Goal: Information Seeking & Learning: Learn about a topic

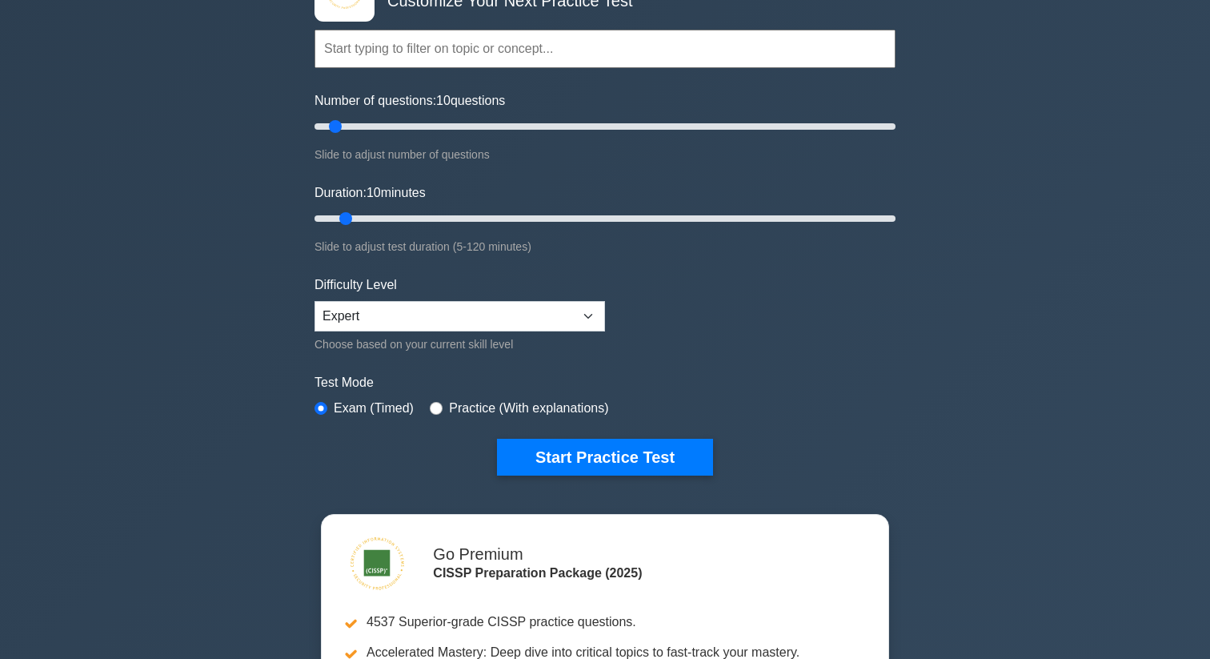
scroll to position [121, 0]
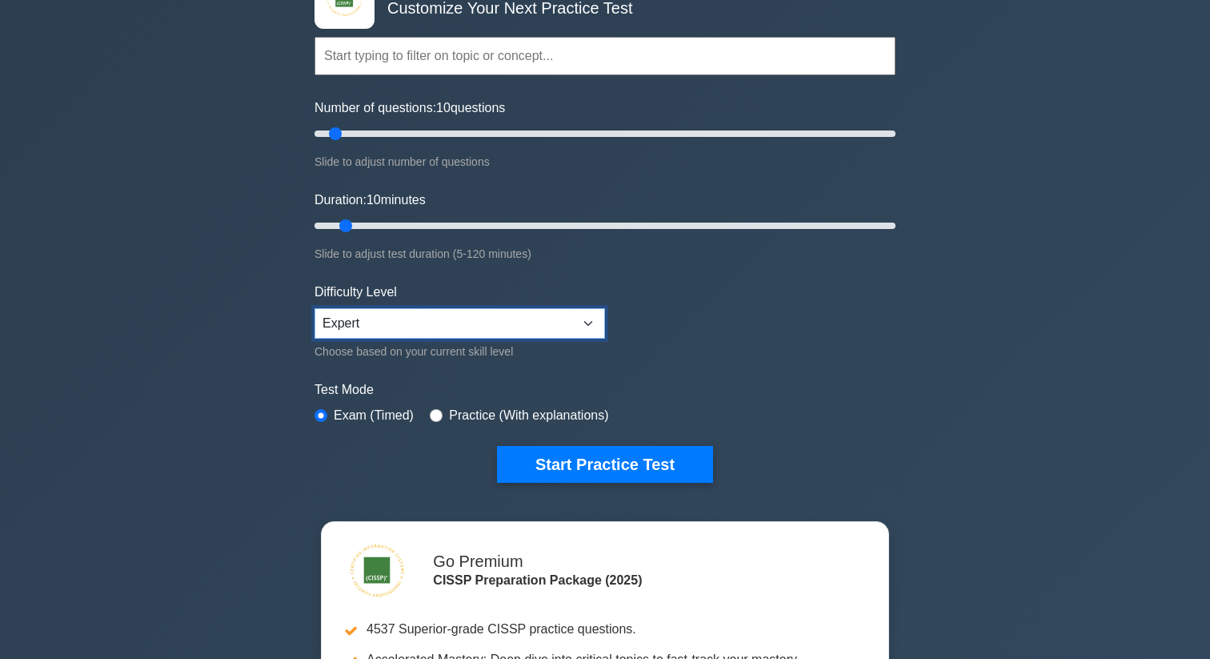
click at [542, 331] on select "Beginner Intermediate Expert" at bounding box center [460, 323] width 291 height 30
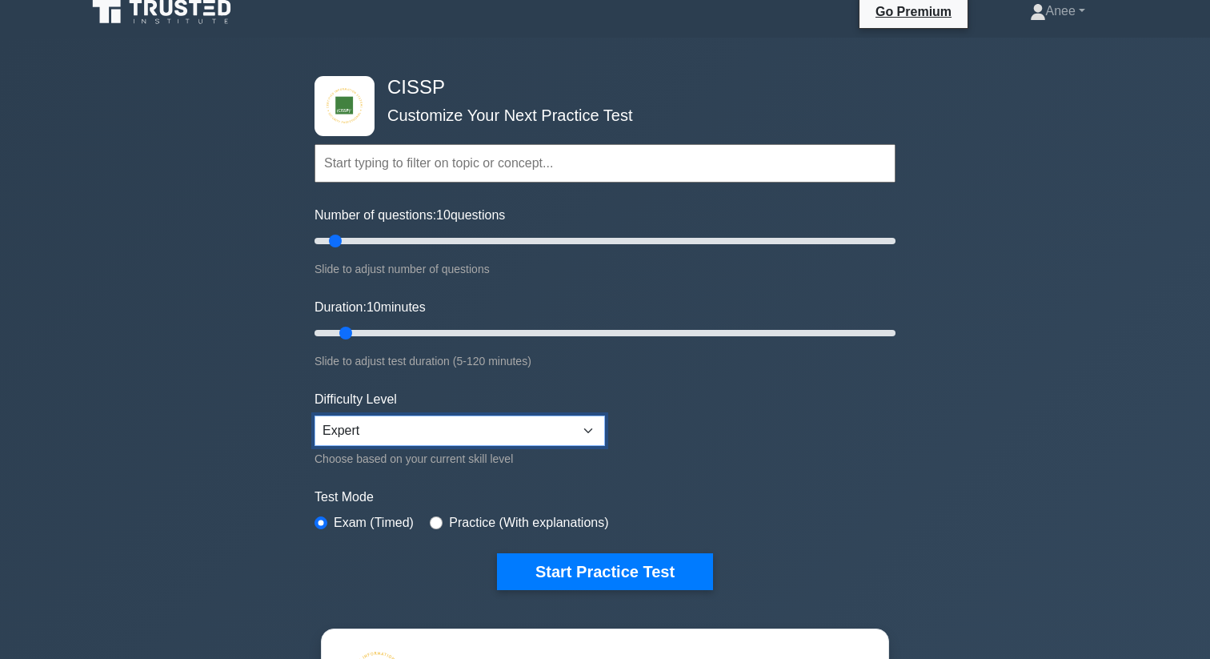
scroll to position [0, 0]
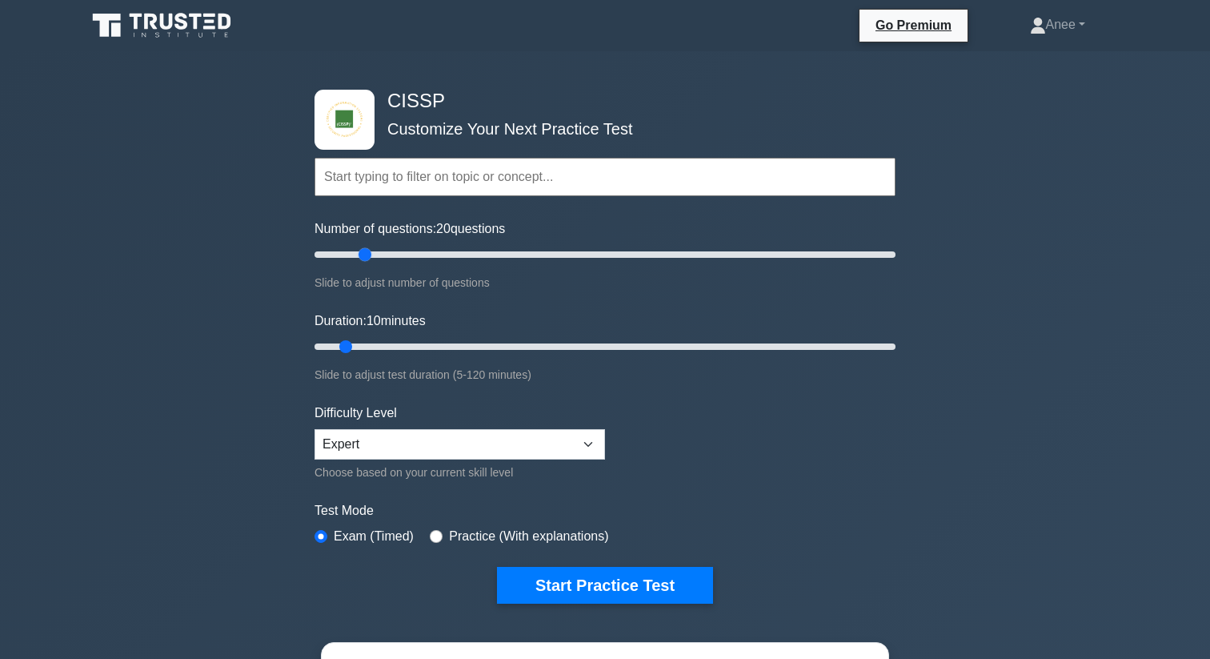
drag, startPoint x: 339, startPoint y: 255, endPoint x: 358, endPoint y: 253, distance: 19.3
type input "20"
click at [358, 253] on input "Number of questions: 20 questions" at bounding box center [605, 254] width 581 height 19
click at [372, 178] on input "text" at bounding box center [605, 177] width 581 height 38
click at [296, 212] on div "CISSP Customize Your Next Practice Test Topics Security and Risk Management Ass…" at bounding box center [605, 524] width 1210 height 946
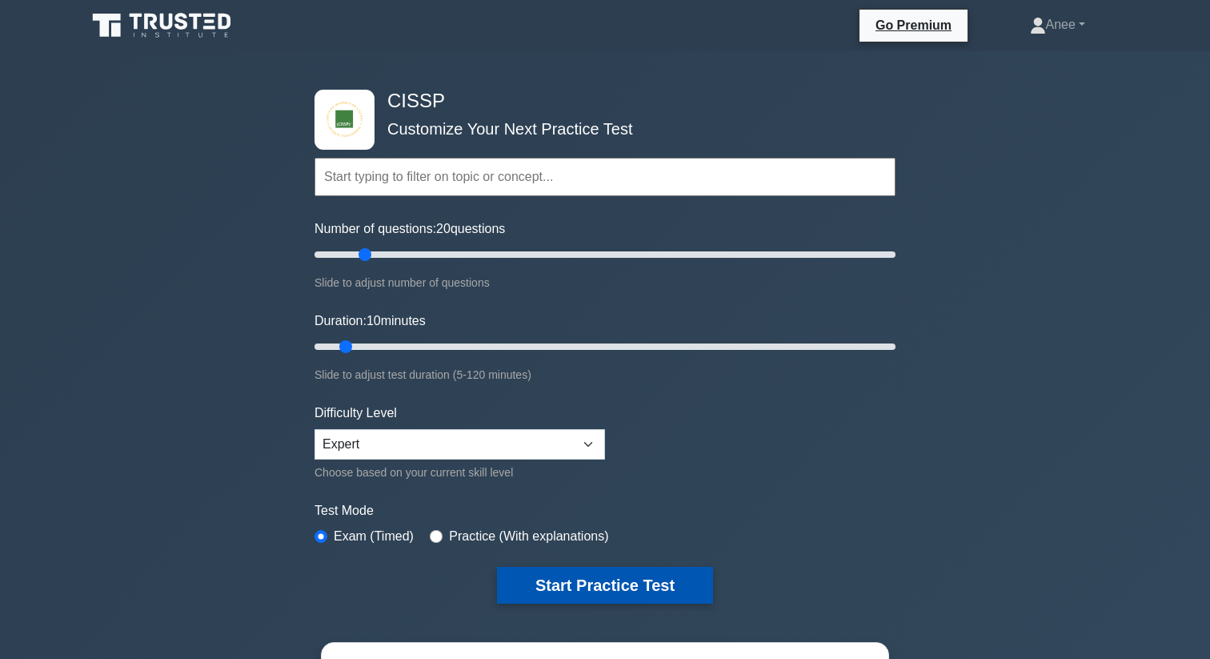
click at [559, 570] on button "Start Practice Test" at bounding box center [605, 585] width 216 height 37
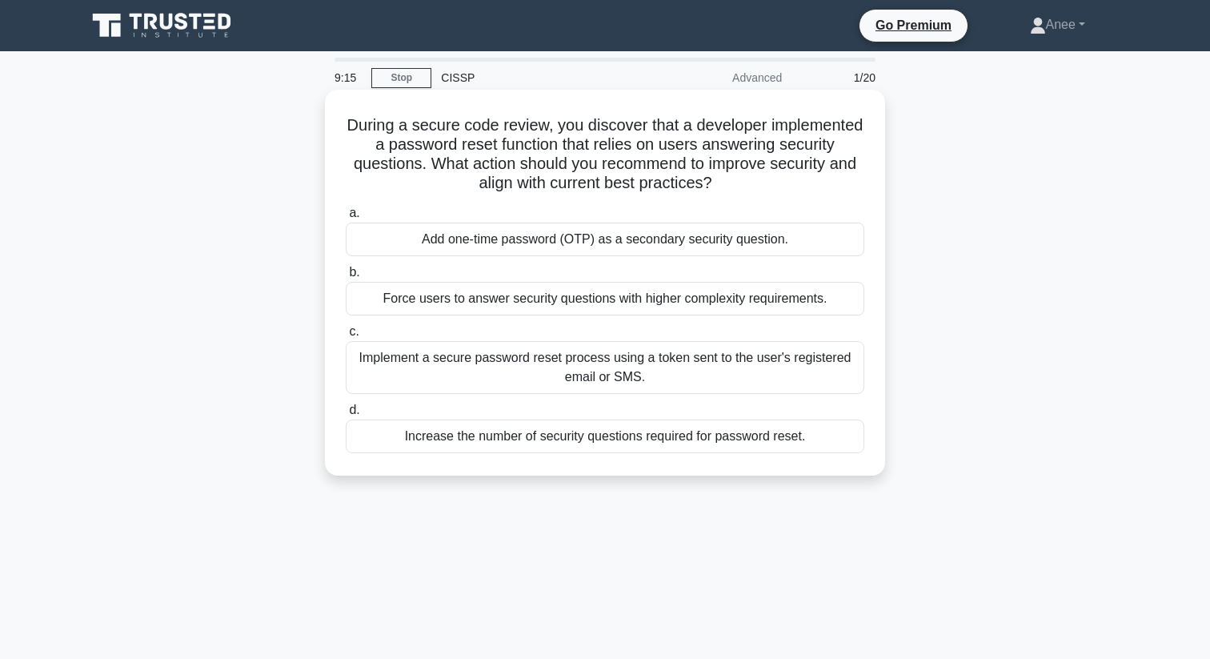
click at [443, 371] on div "Implement a secure password reset process using a token sent to the user's regi…" at bounding box center [605, 367] width 519 height 53
click at [346, 337] on input "c. Implement a secure password reset process using a token sent to the user's r…" at bounding box center [346, 332] width 0 height 10
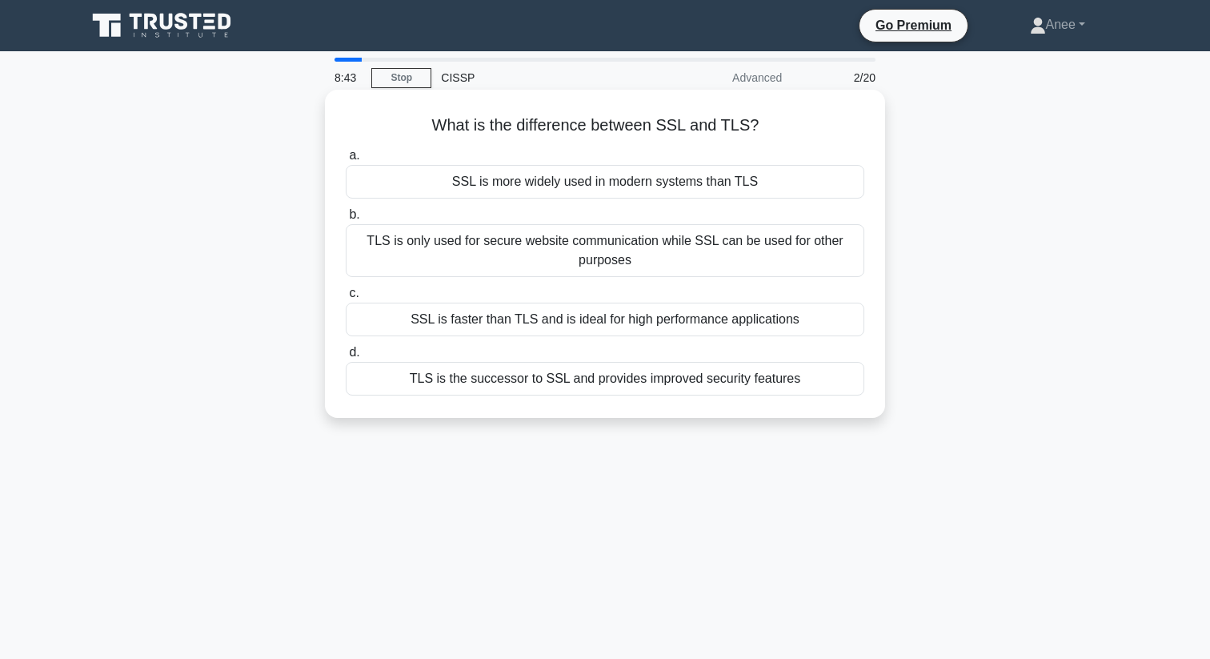
click at [363, 382] on div "TLS is the successor to SSL and provides improved security features" at bounding box center [605, 379] width 519 height 34
click at [346, 358] on input "d. TLS is the successor to SSL and provides improved security features" at bounding box center [346, 352] width 0 height 10
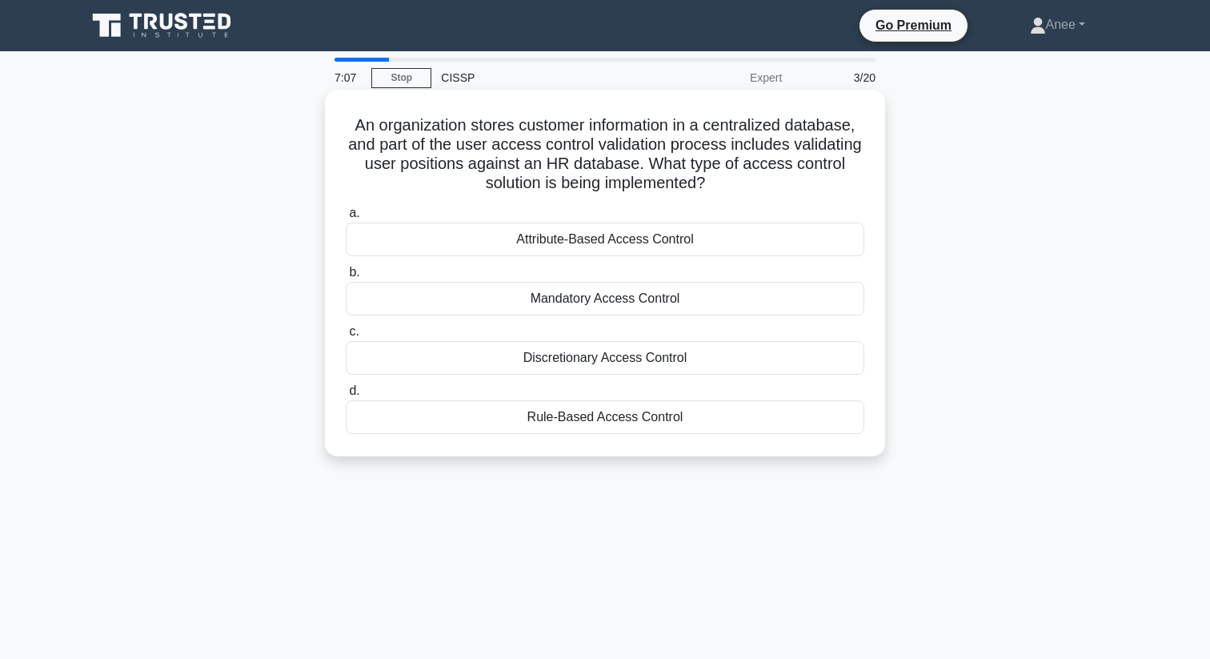
click at [467, 255] on div "Attribute-Based Access Control" at bounding box center [605, 240] width 519 height 34
click at [346, 219] on input "a. Attribute-Based Access Control" at bounding box center [346, 213] width 0 height 10
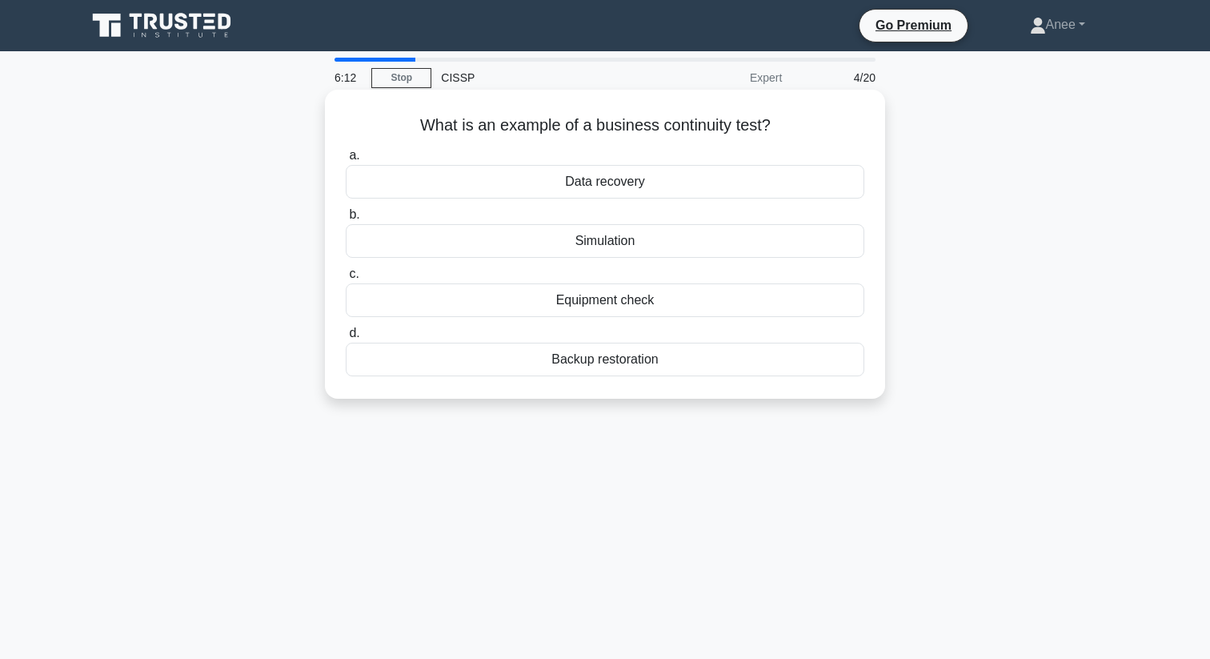
click at [555, 356] on div "Backup restoration" at bounding box center [605, 360] width 519 height 34
click at [346, 339] on input "d. Backup restoration" at bounding box center [346, 333] width 0 height 10
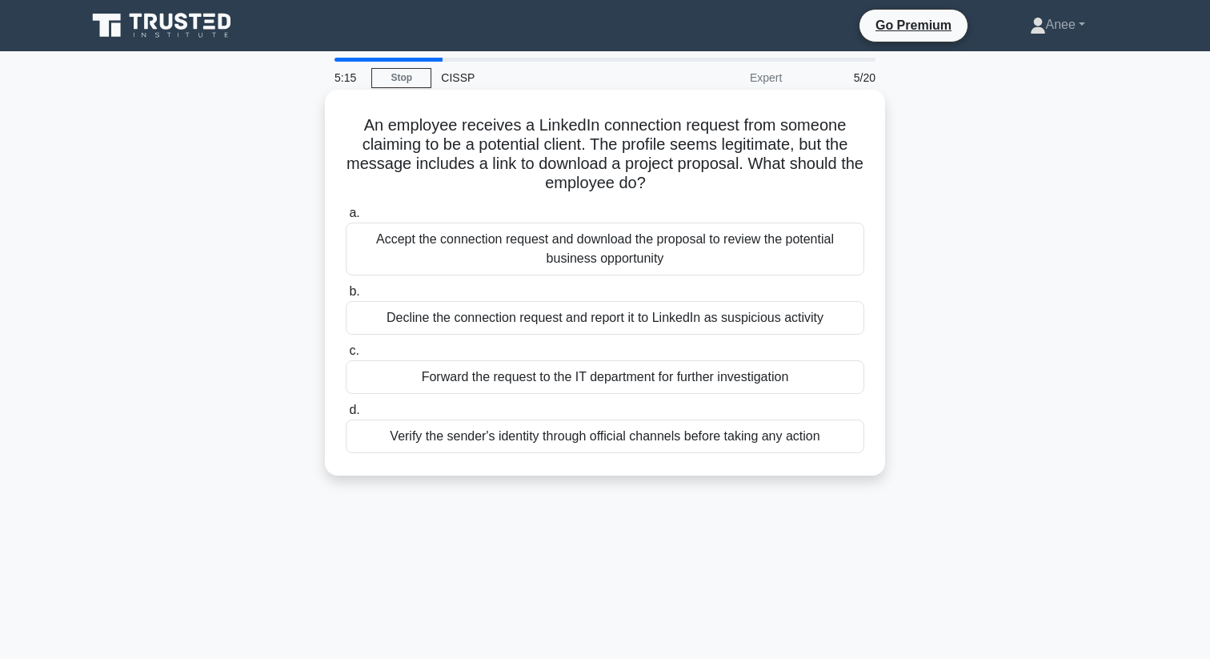
click at [573, 445] on div "Verify the sender's identity through official channels before taking any action" at bounding box center [605, 436] width 519 height 34
click at [346, 415] on input "d. Verify the sender's identity through official channels before taking any act…" at bounding box center [346, 410] width 0 height 10
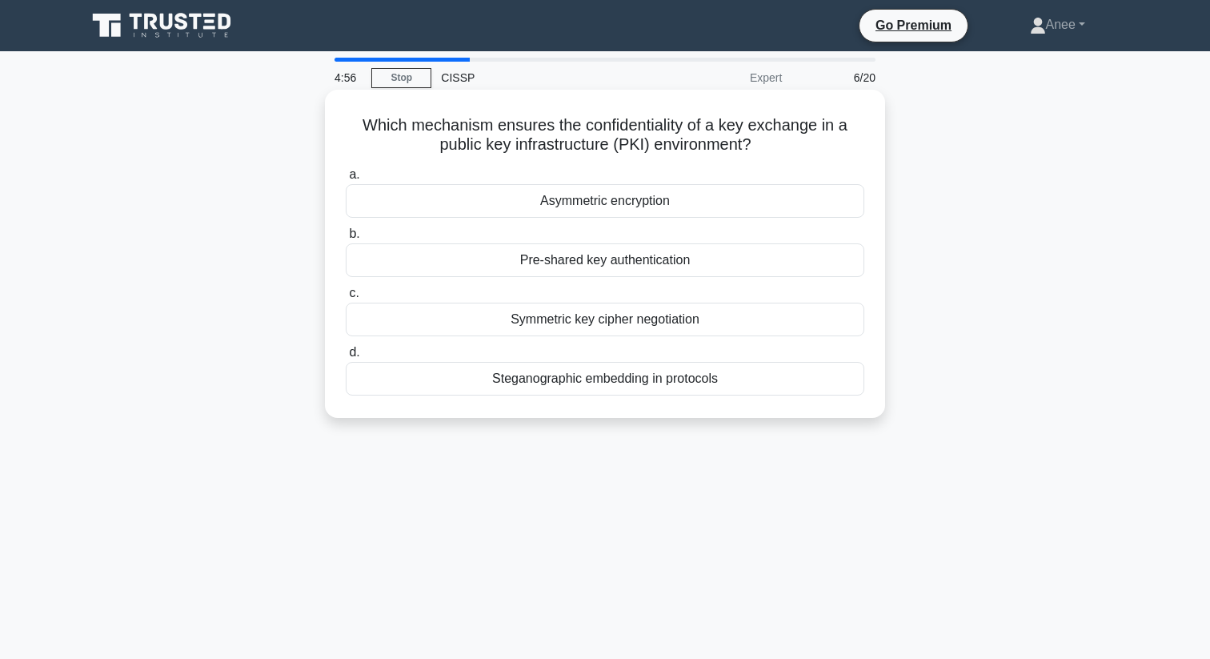
click at [551, 203] on div "Asymmetric encryption" at bounding box center [605, 201] width 519 height 34
click at [346, 180] on input "a. Asymmetric encryption" at bounding box center [346, 175] width 0 height 10
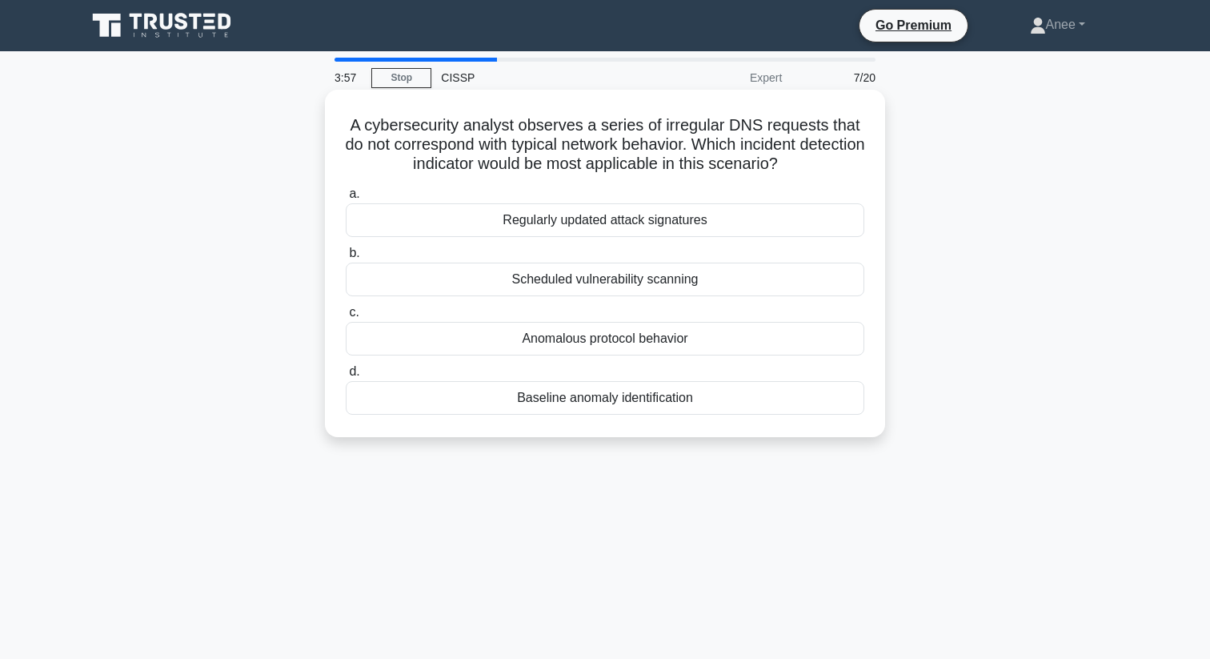
click at [585, 343] on div "Anomalous protocol behavior" at bounding box center [605, 339] width 519 height 34
click at [346, 318] on input "c. Anomalous protocol behavior" at bounding box center [346, 312] width 0 height 10
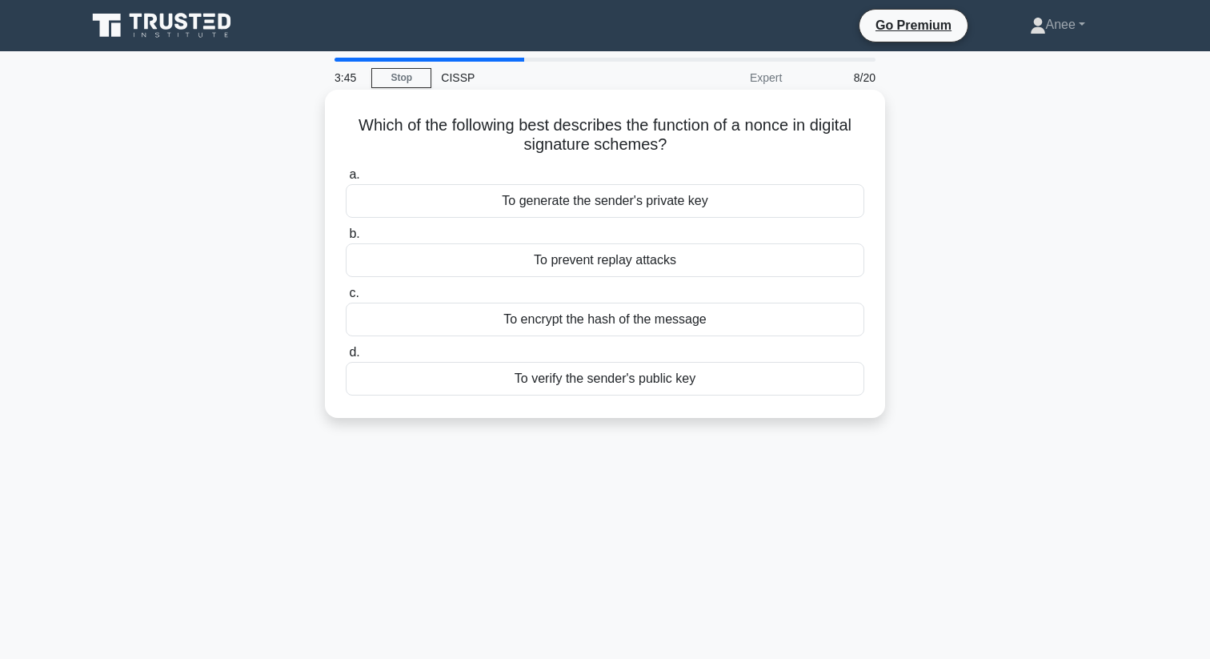
click at [632, 267] on div "To prevent replay attacks" at bounding box center [605, 260] width 519 height 34
click at [346, 239] on input "b. To prevent replay attacks" at bounding box center [346, 234] width 0 height 10
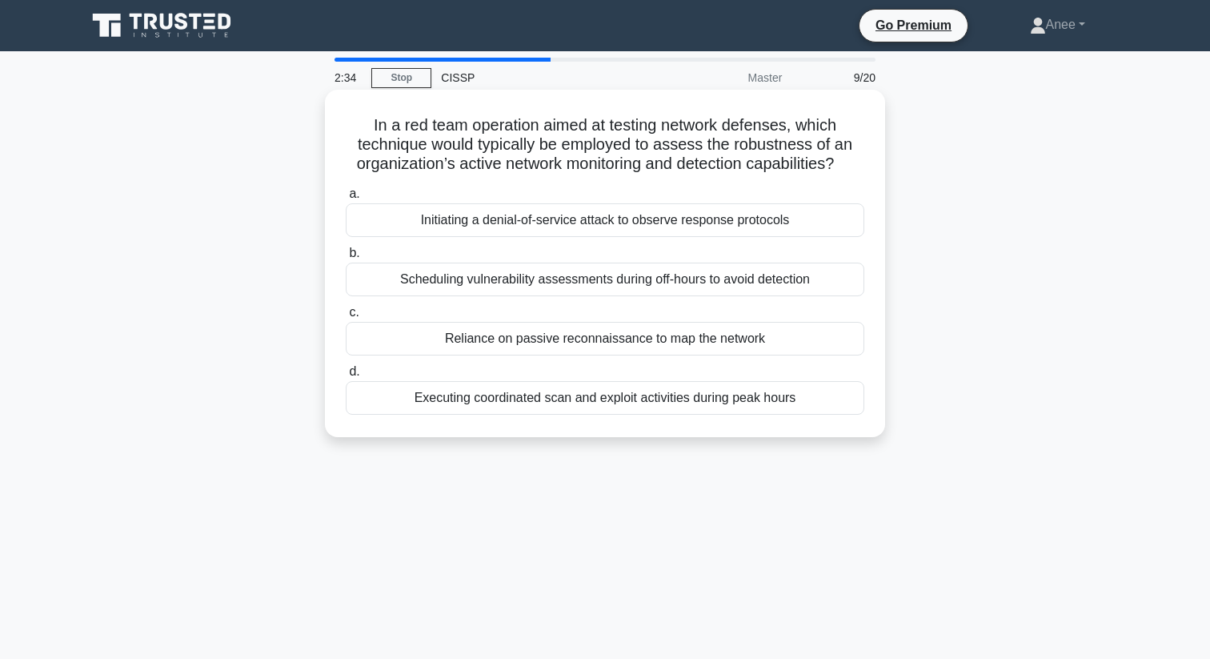
click at [653, 402] on div "Executing coordinated scan and exploit activities during peak hours" at bounding box center [605, 398] width 519 height 34
click at [346, 377] on input "d. Executing coordinated scan and exploit activities during peak hours" at bounding box center [346, 372] width 0 height 10
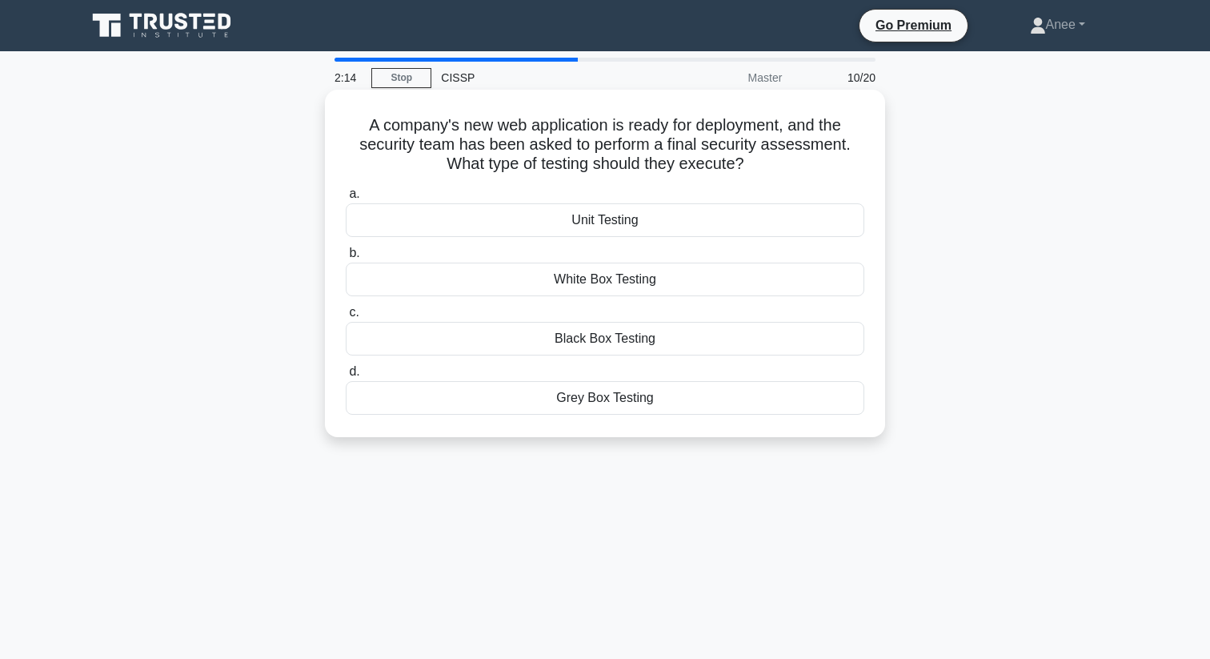
click at [606, 402] on div "Grey Box Testing" at bounding box center [605, 398] width 519 height 34
click at [346, 377] on input "d. Grey Box Testing" at bounding box center [346, 372] width 0 height 10
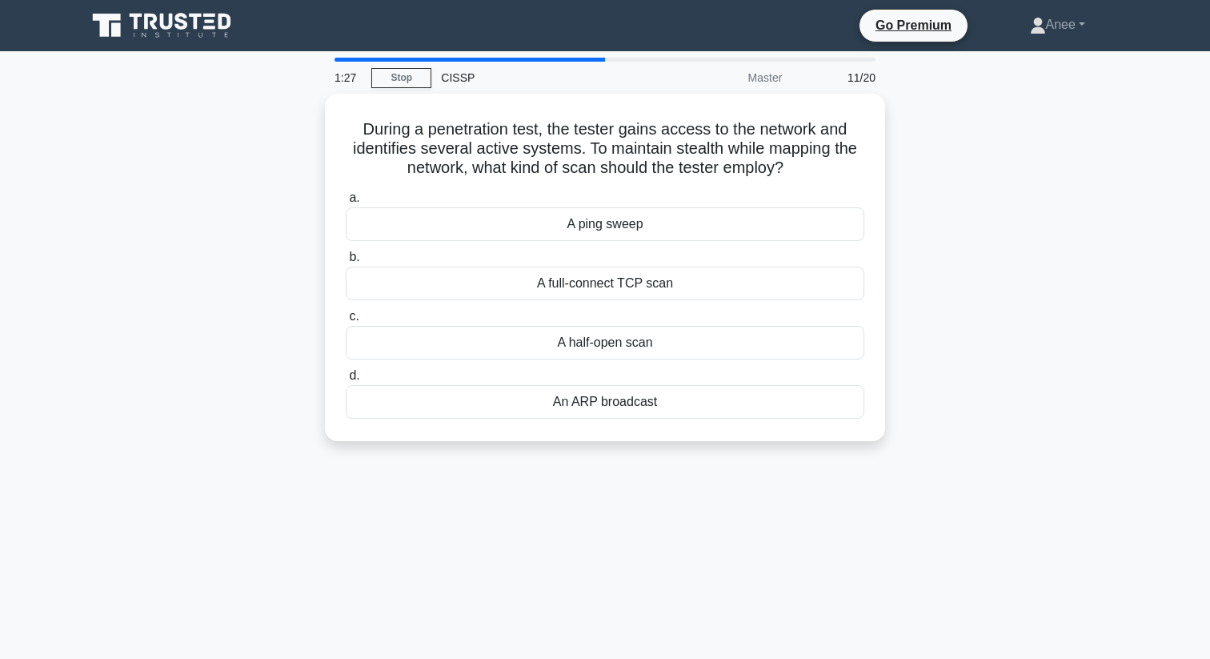
click at [606, 402] on div "An ARP broadcast" at bounding box center [605, 402] width 519 height 34
click at [346, 381] on input "d. An ARP broadcast" at bounding box center [346, 376] width 0 height 10
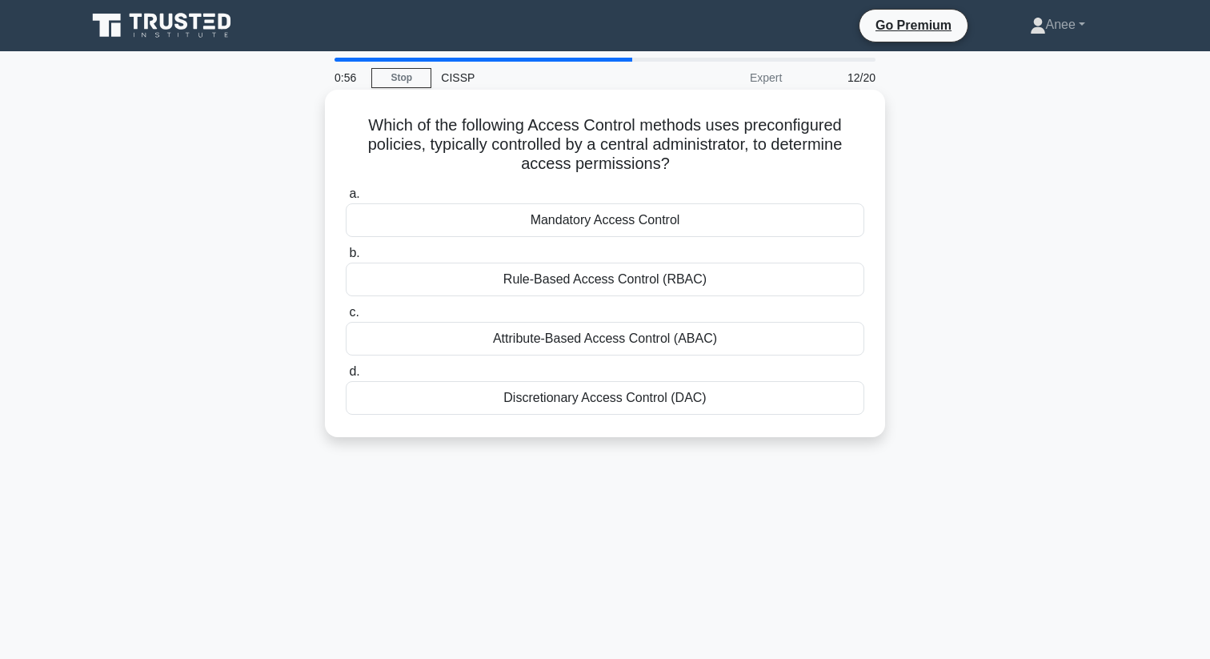
click at [542, 273] on div "Rule-Based Access Control (RBAC)" at bounding box center [605, 280] width 519 height 34
click at [346, 259] on input "b. Rule-Based Access Control (RBAC)" at bounding box center [346, 253] width 0 height 10
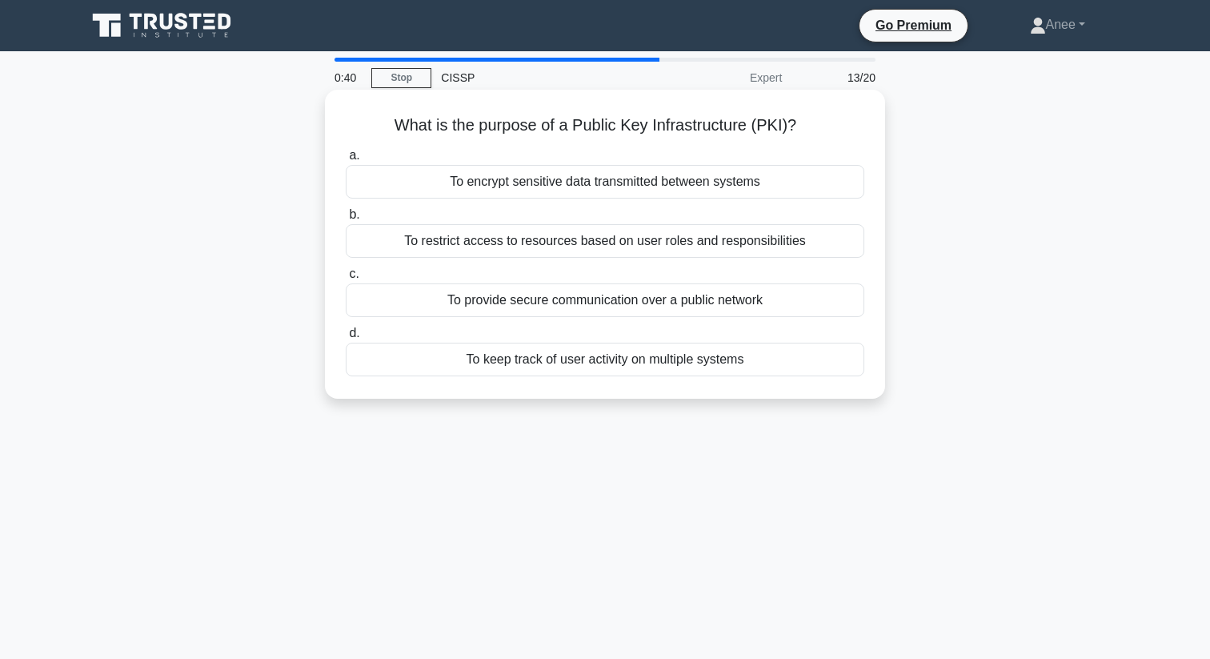
click at [420, 295] on div "To provide secure communication over a public network" at bounding box center [605, 300] width 519 height 34
click at [346, 279] on input "c. To provide secure communication over a public network" at bounding box center [346, 274] width 0 height 10
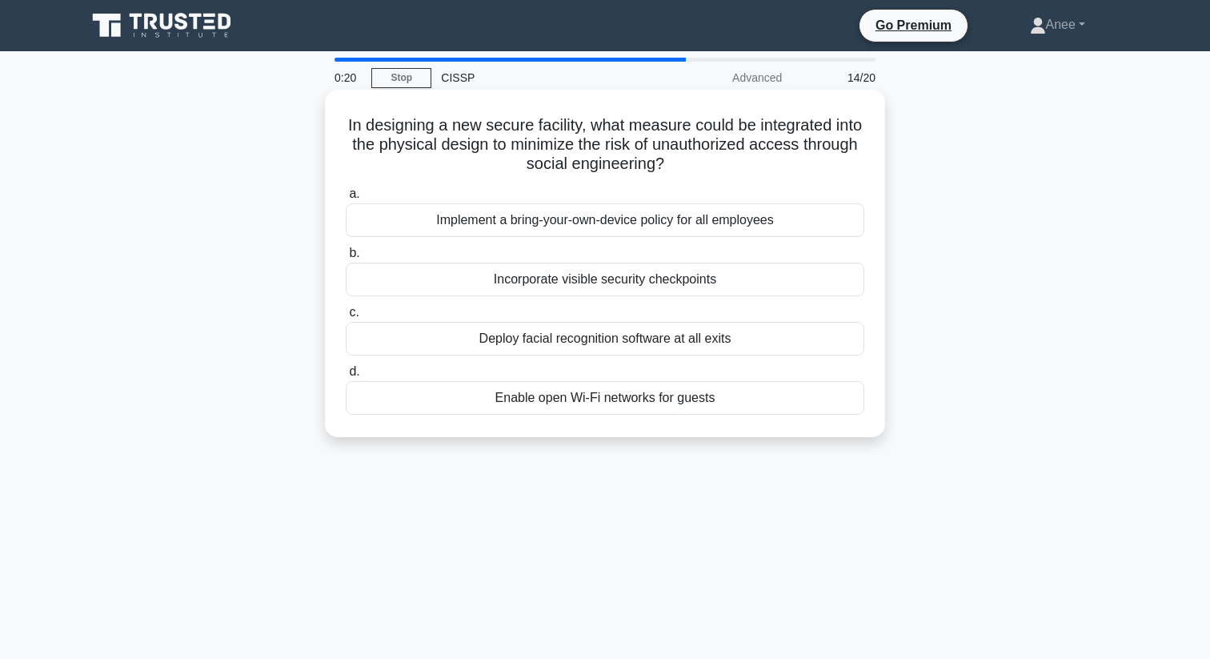
click at [474, 334] on div "Deploy facial recognition software at all exits" at bounding box center [605, 339] width 519 height 34
click at [346, 318] on input "c. Deploy facial recognition software at all exits" at bounding box center [346, 312] width 0 height 10
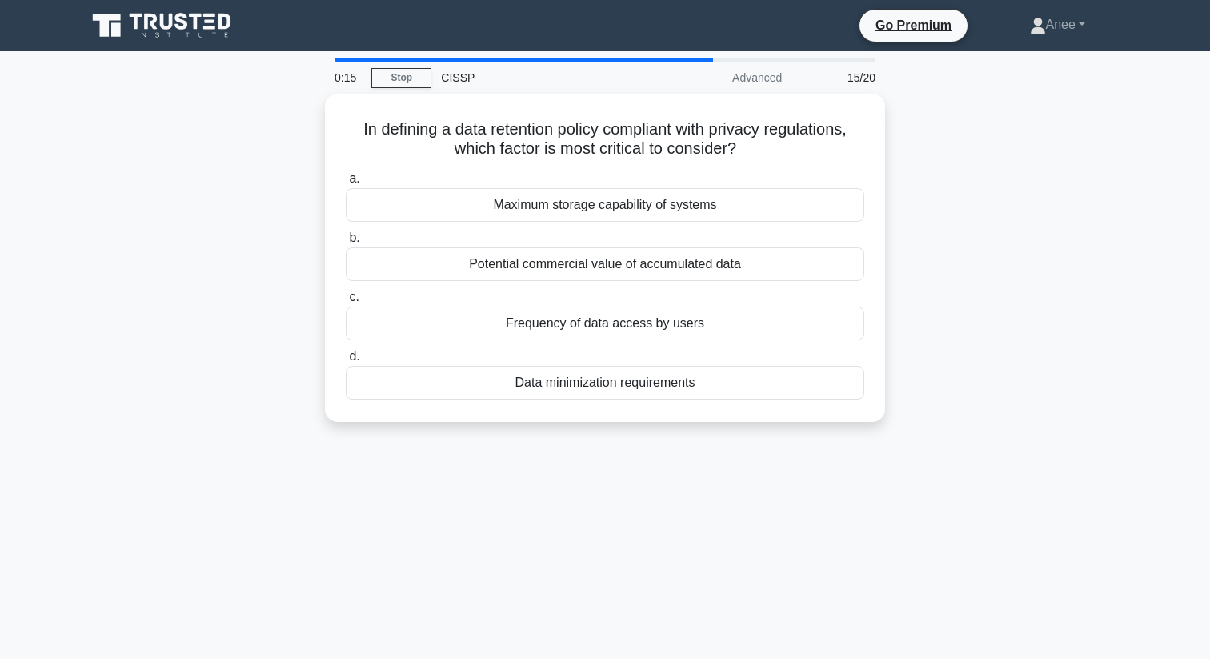
click at [960, 291] on div "In defining a data retention policy compliant with privacy regulations, which f…" at bounding box center [605, 267] width 1057 height 347
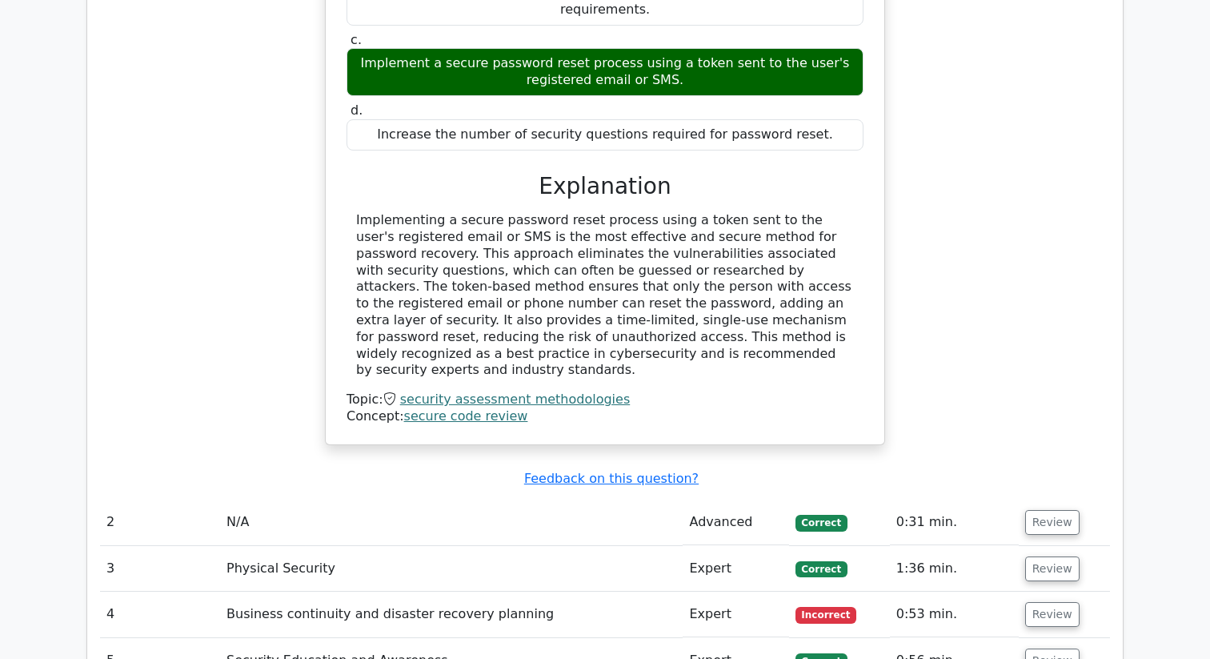
scroll to position [1724, 0]
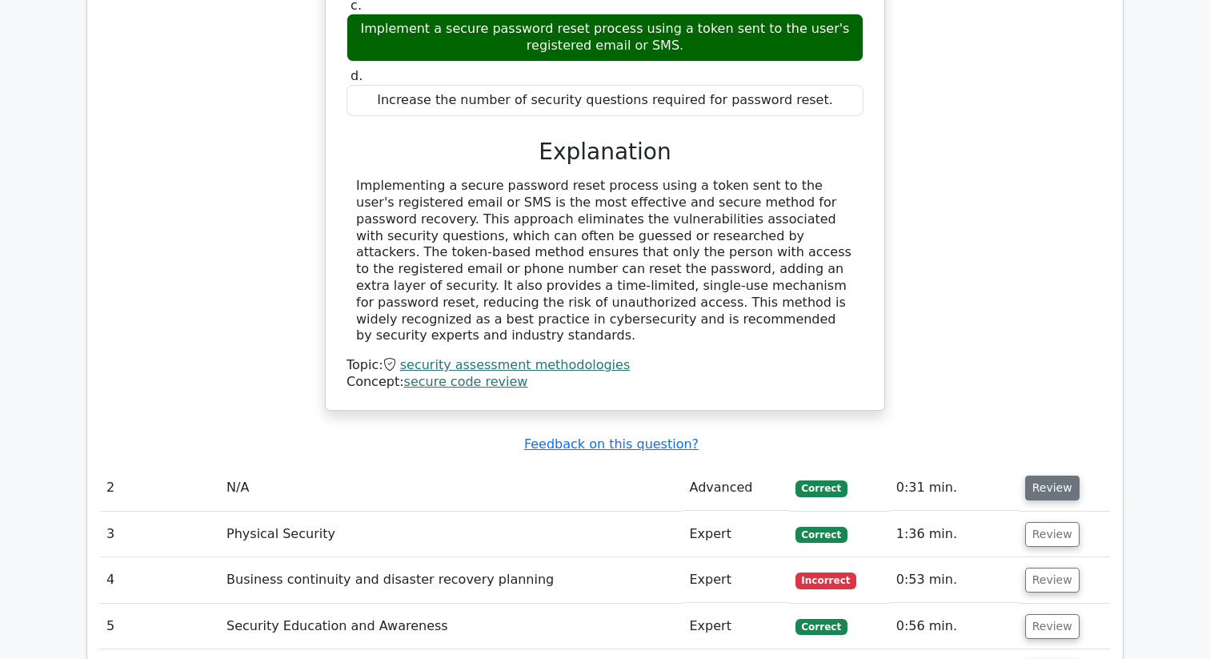
click at [1042, 475] on button "Review" at bounding box center [1052, 487] width 54 height 25
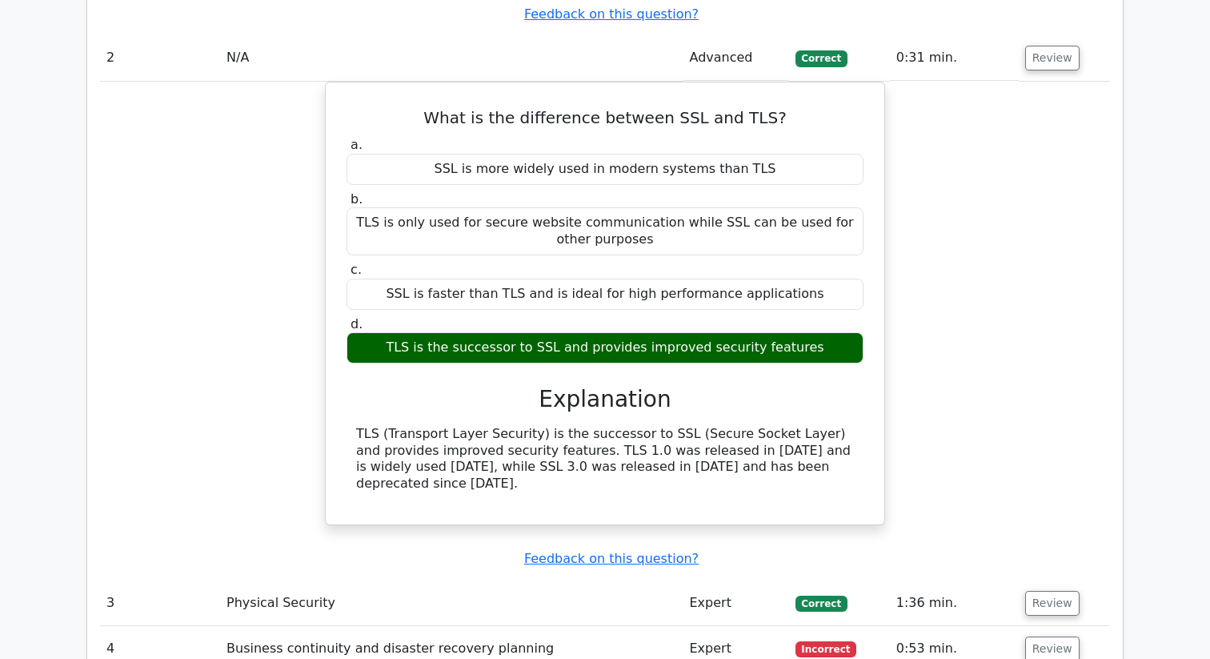
scroll to position [2163, 0]
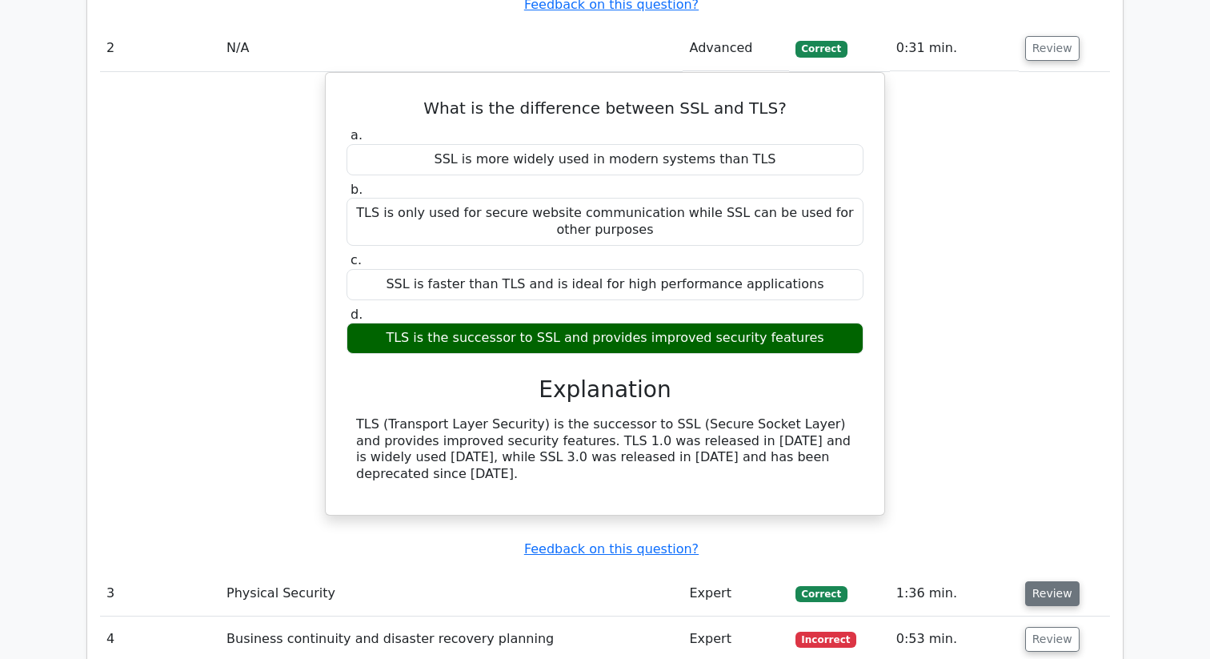
click at [1066, 581] on button "Review" at bounding box center [1052, 593] width 54 height 25
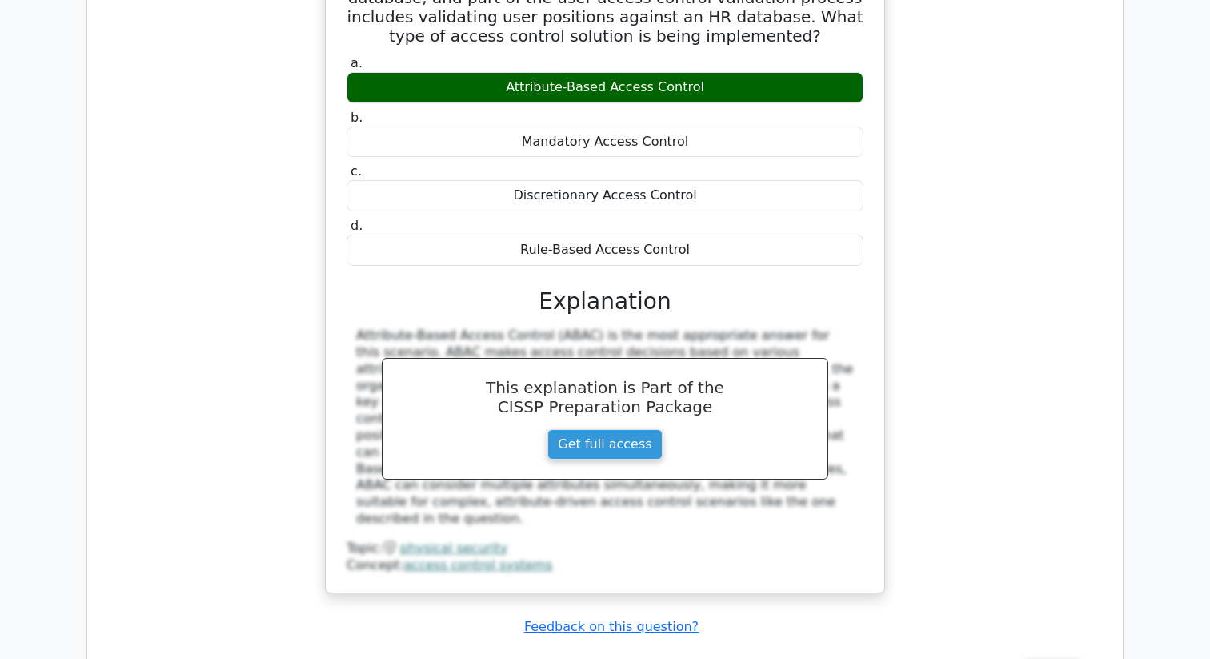
scroll to position [2838, 0]
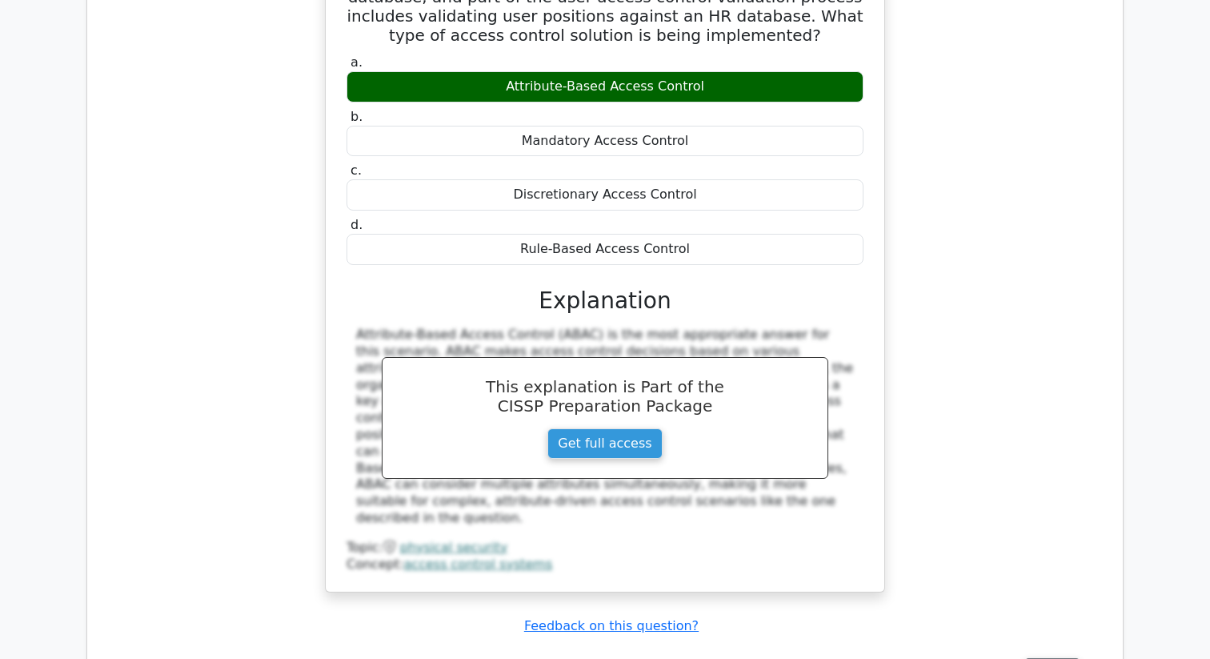
click at [1044, 658] on button "Review" at bounding box center [1052, 670] width 54 height 25
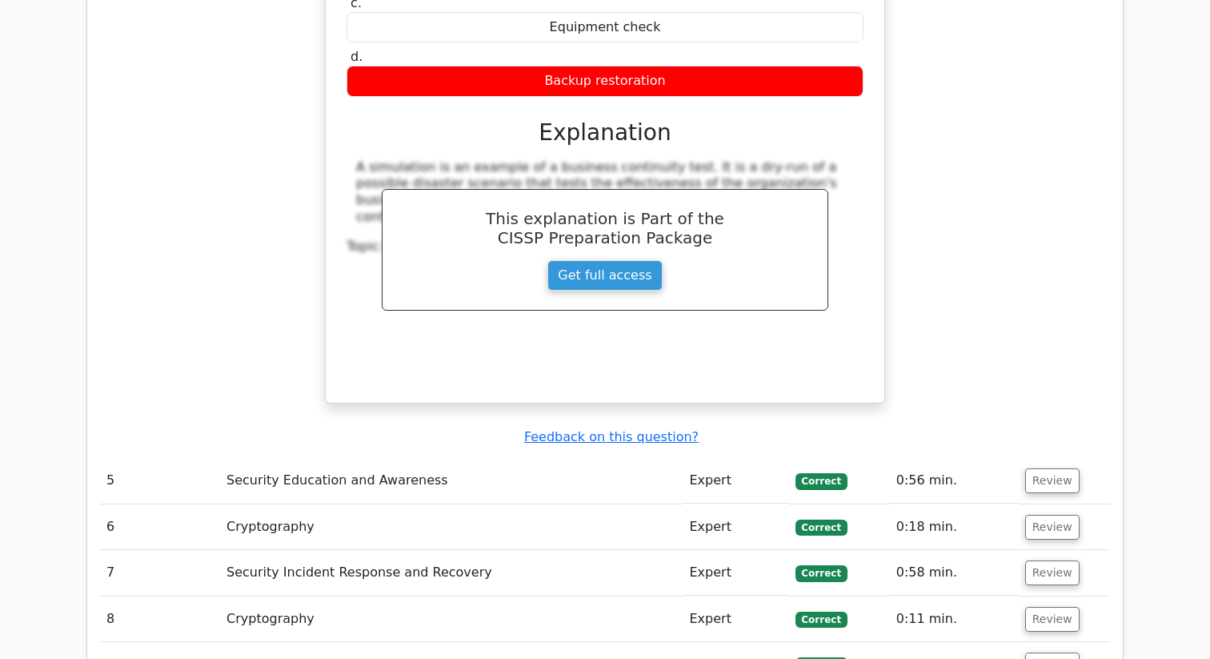
scroll to position [3705, 0]
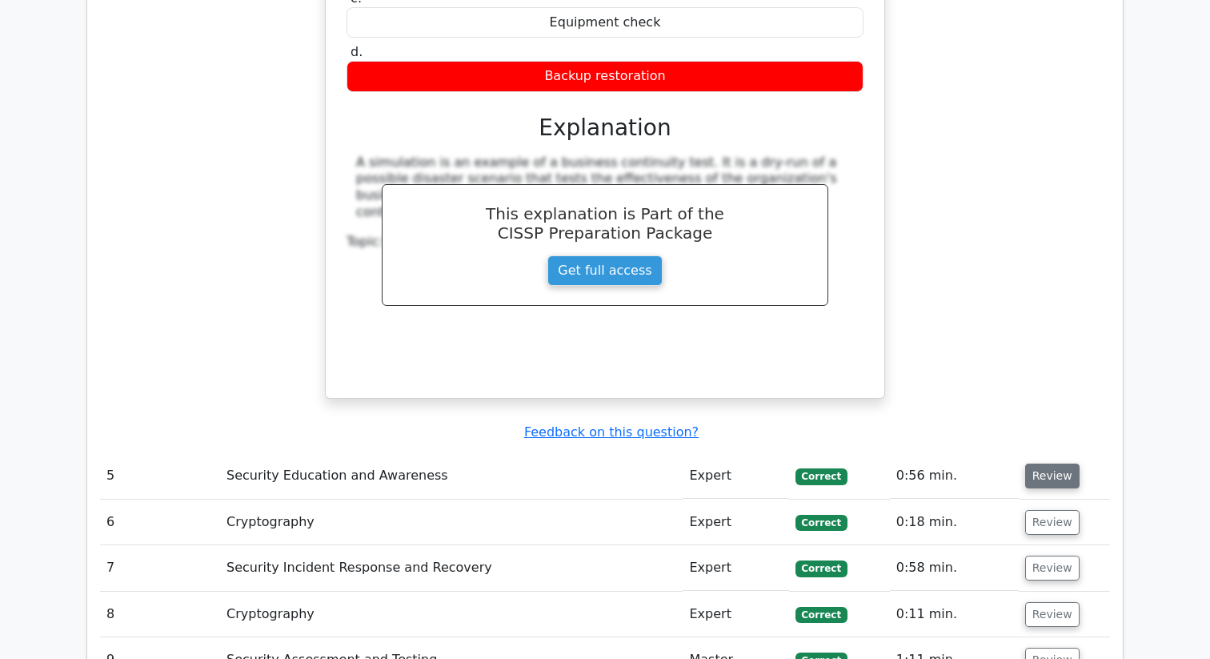
click at [1059, 463] on button "Review" at bounding box center [1052, 475] width 54 height 25
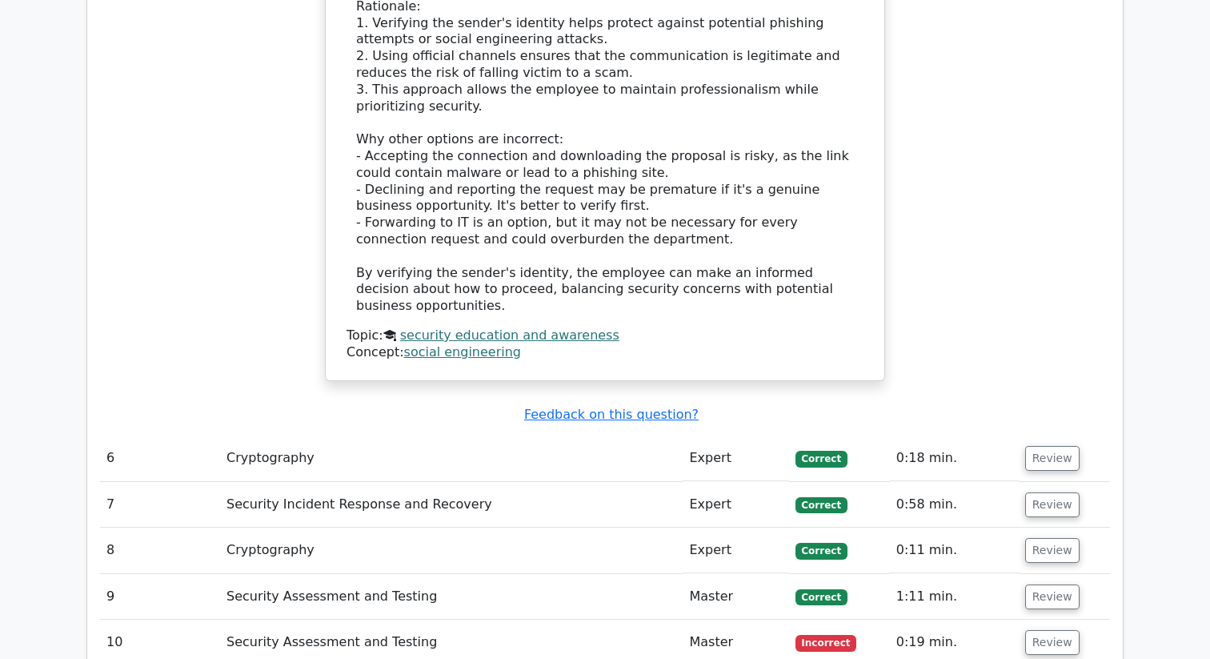
scroll to position [4684, 0]
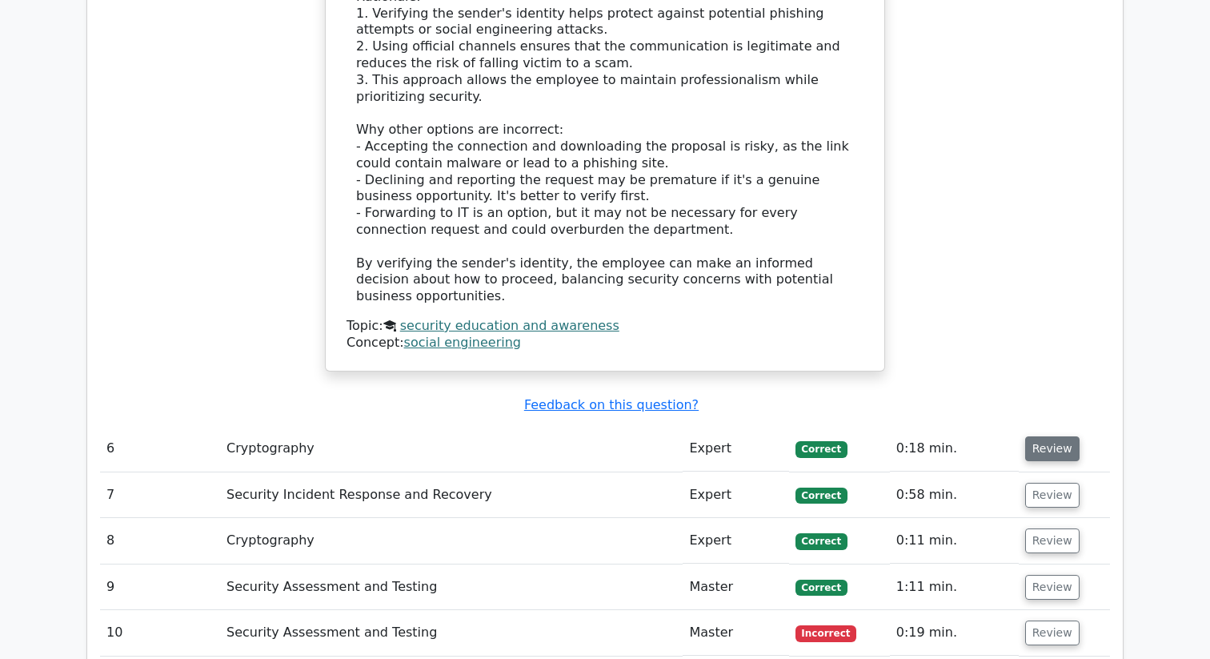
click at [1060, 436] on button "Review" at bounding box center [1052, 448] width 54 height 25
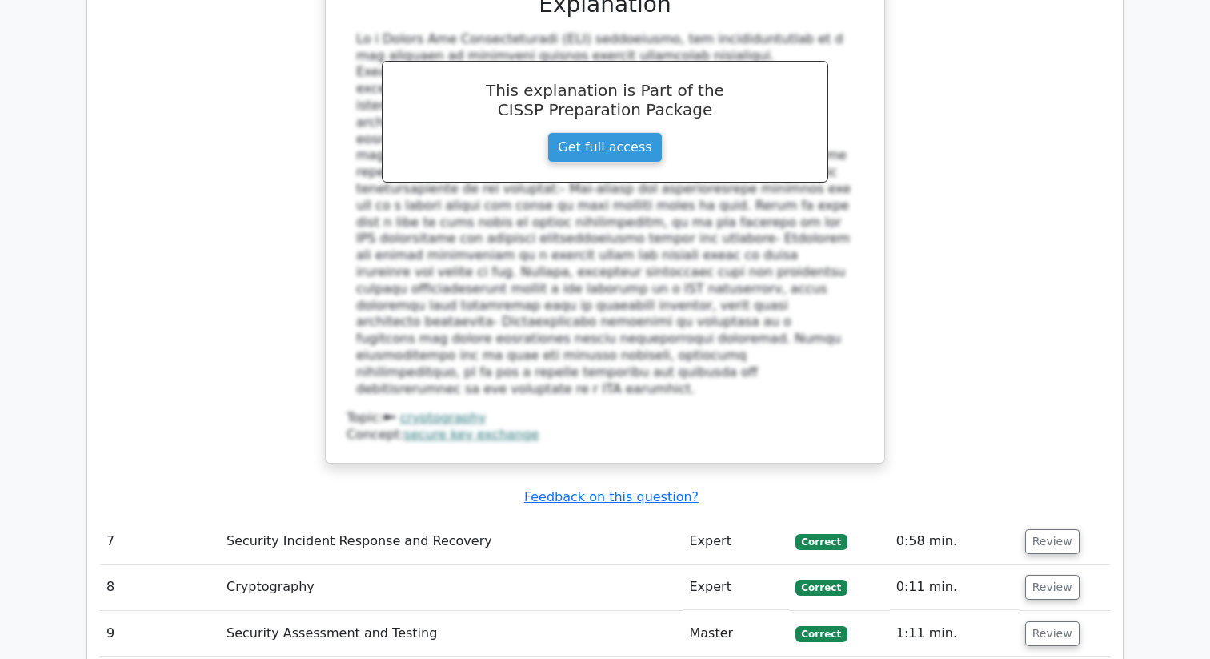
scroll to position [5475, 0]
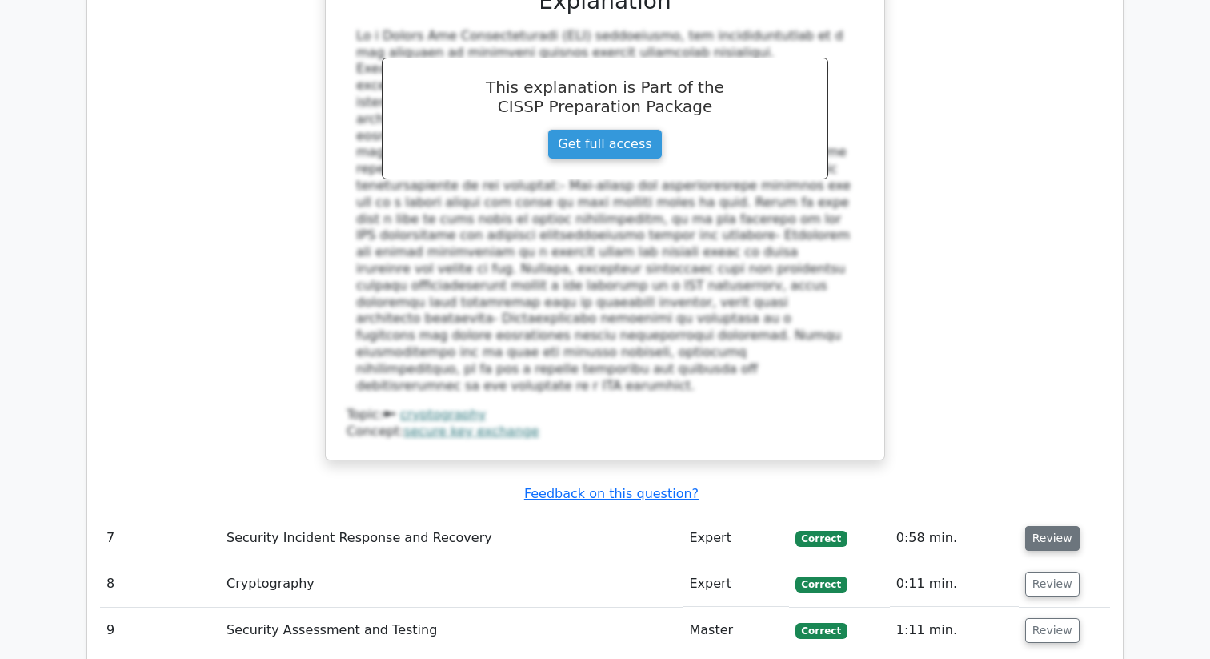
click at [1048, 526] on button "Review" at bounding box center [1052, 538] width 54 height 25
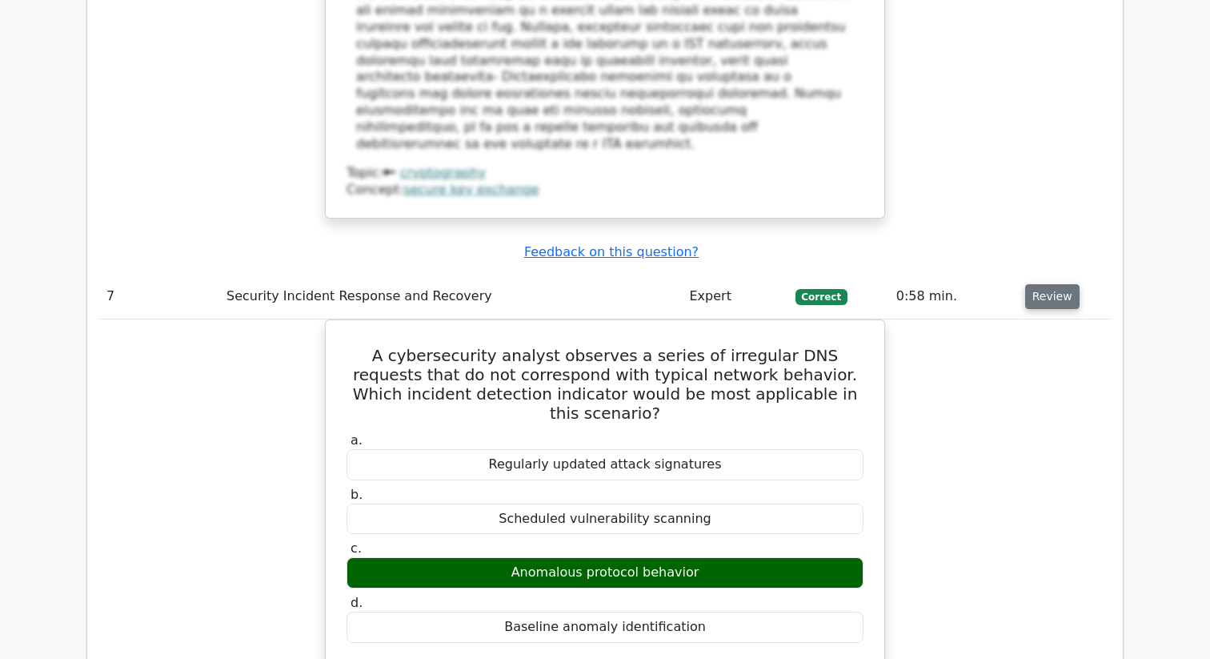
scroll to position [5786, 0]
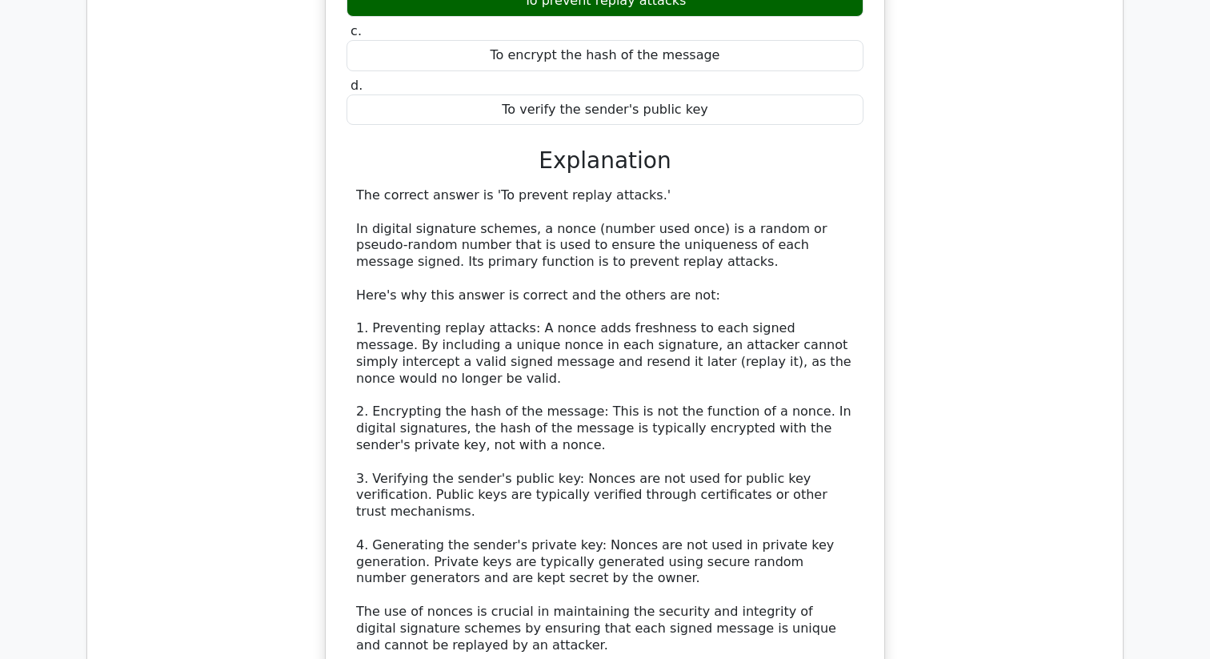
scroll to position [7111, 0]
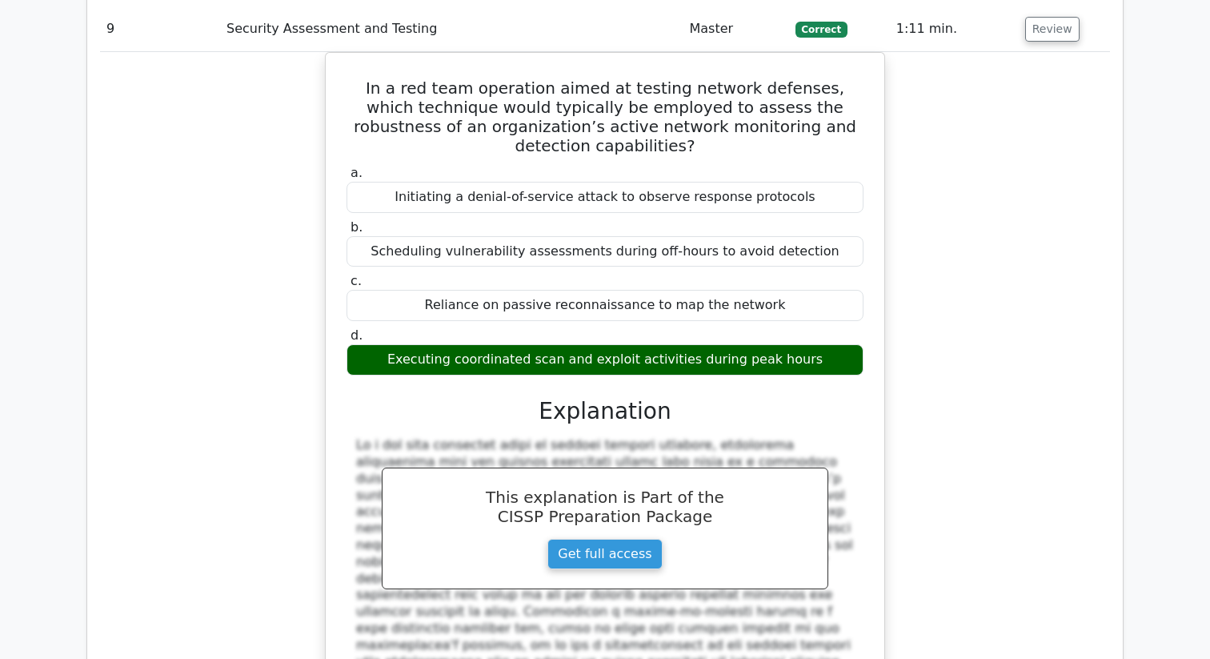
scroll to position [7954, 0]
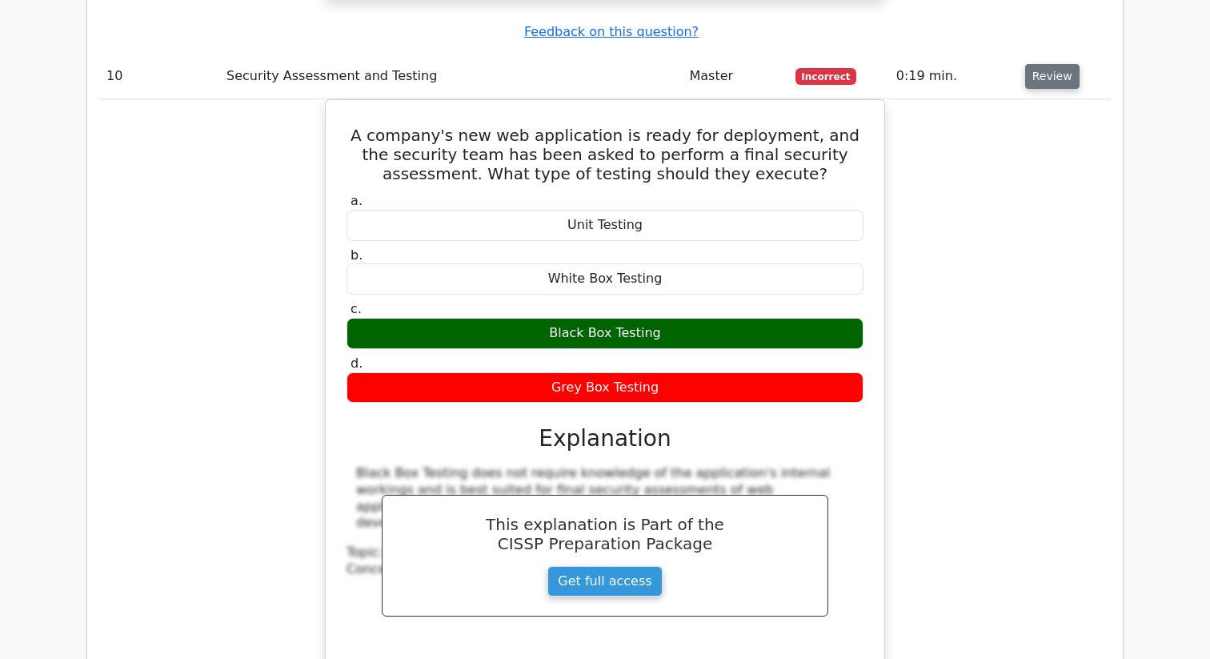
scroll to position [8623, 0]
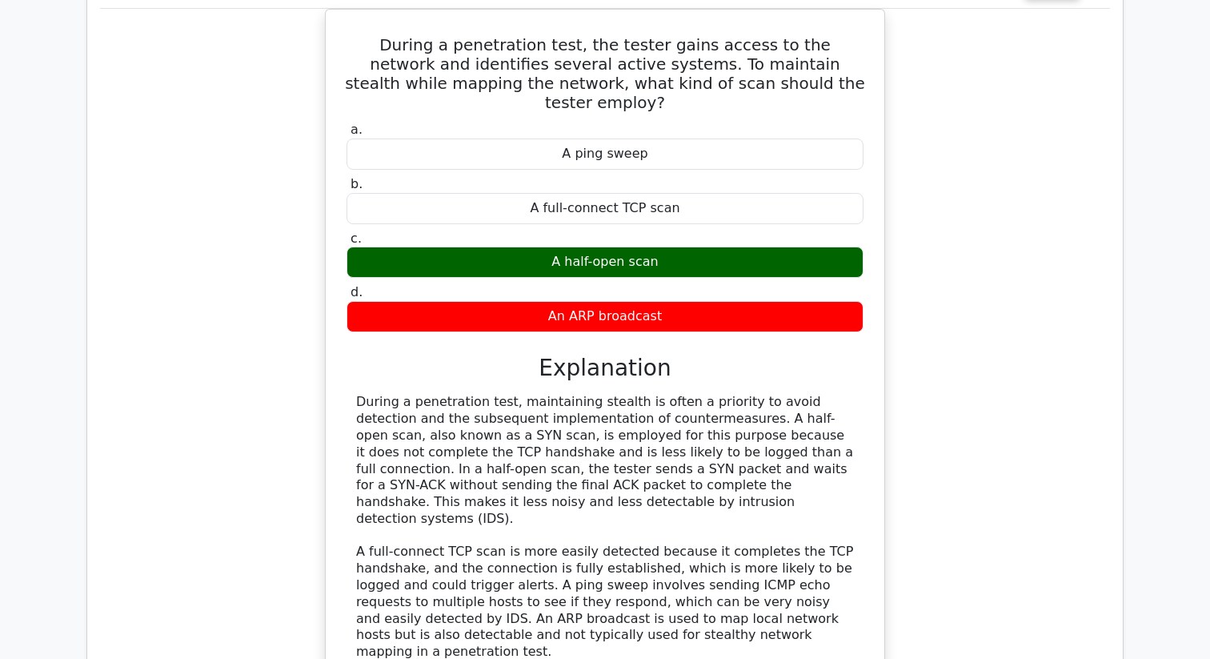
scroll to position [9410, 0]
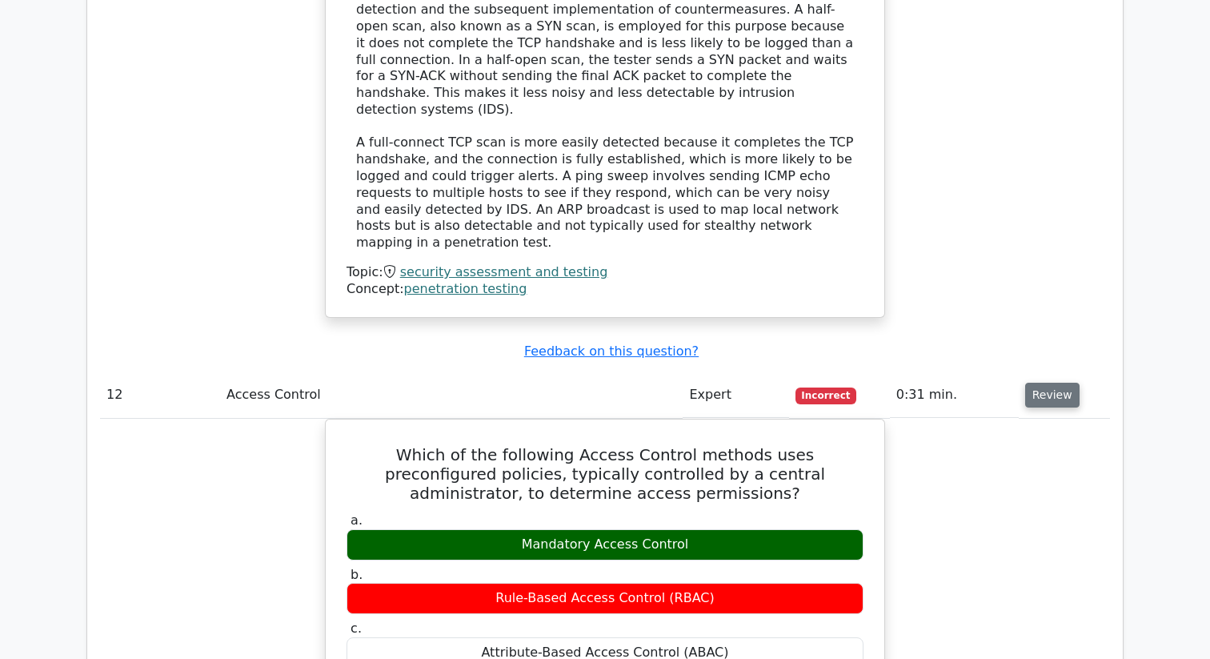
scroll to position [10045, 0]
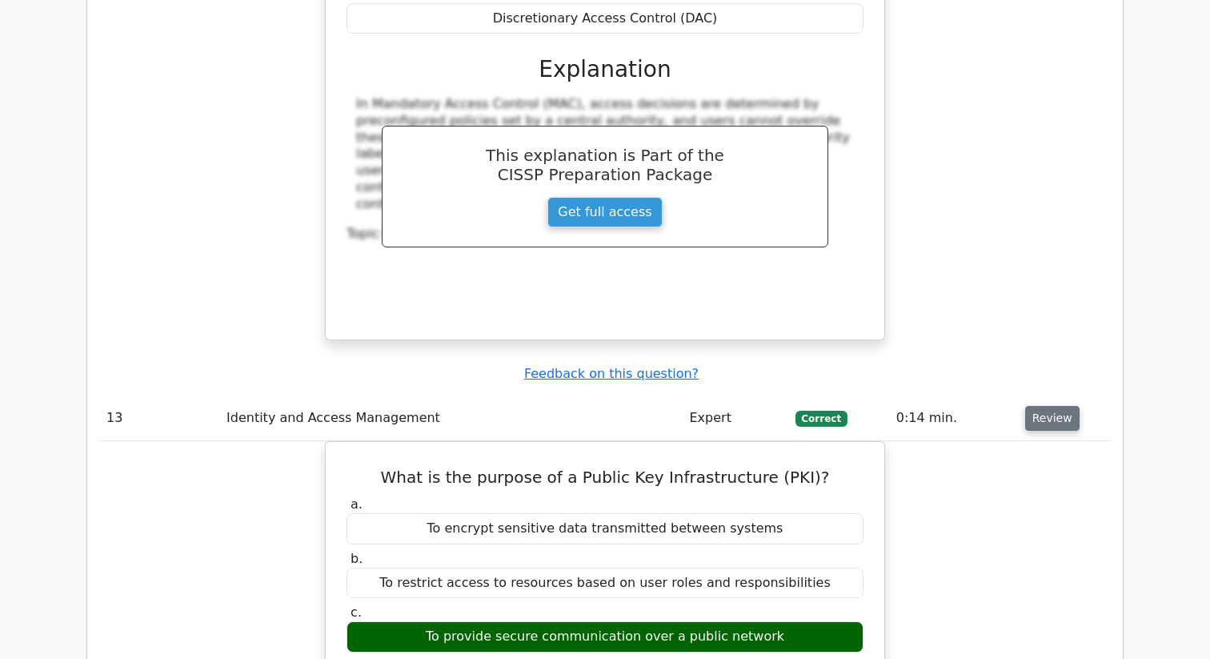
scroll to position [10605, 0]
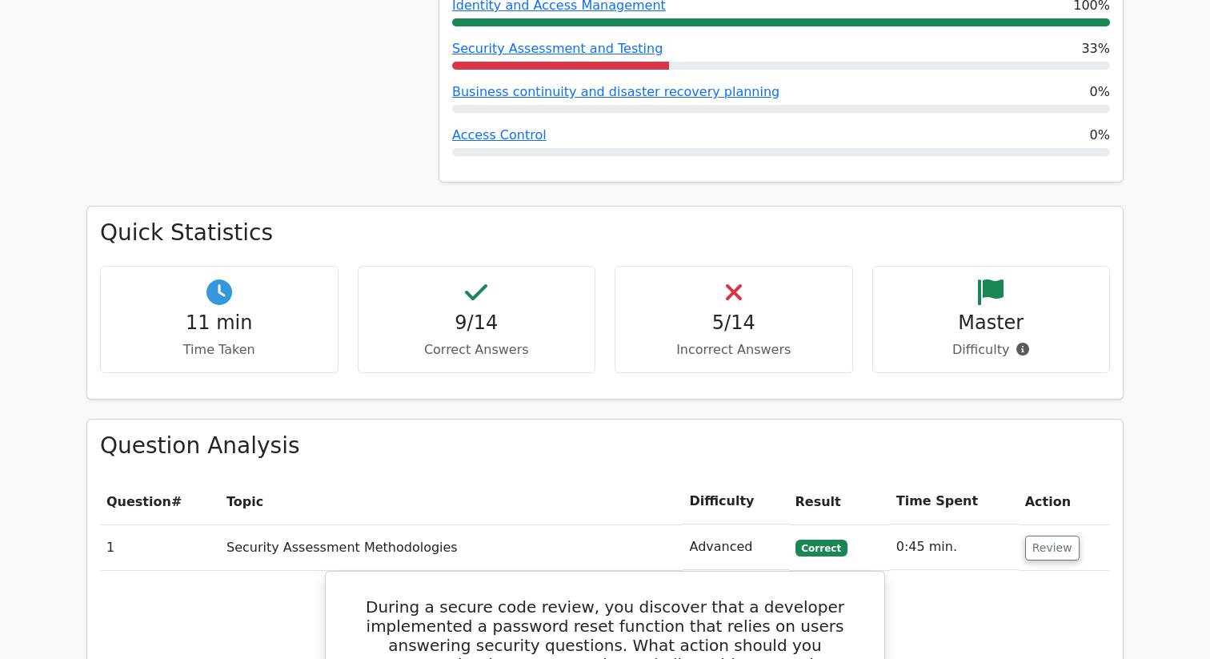
scroll to position [947, 0]
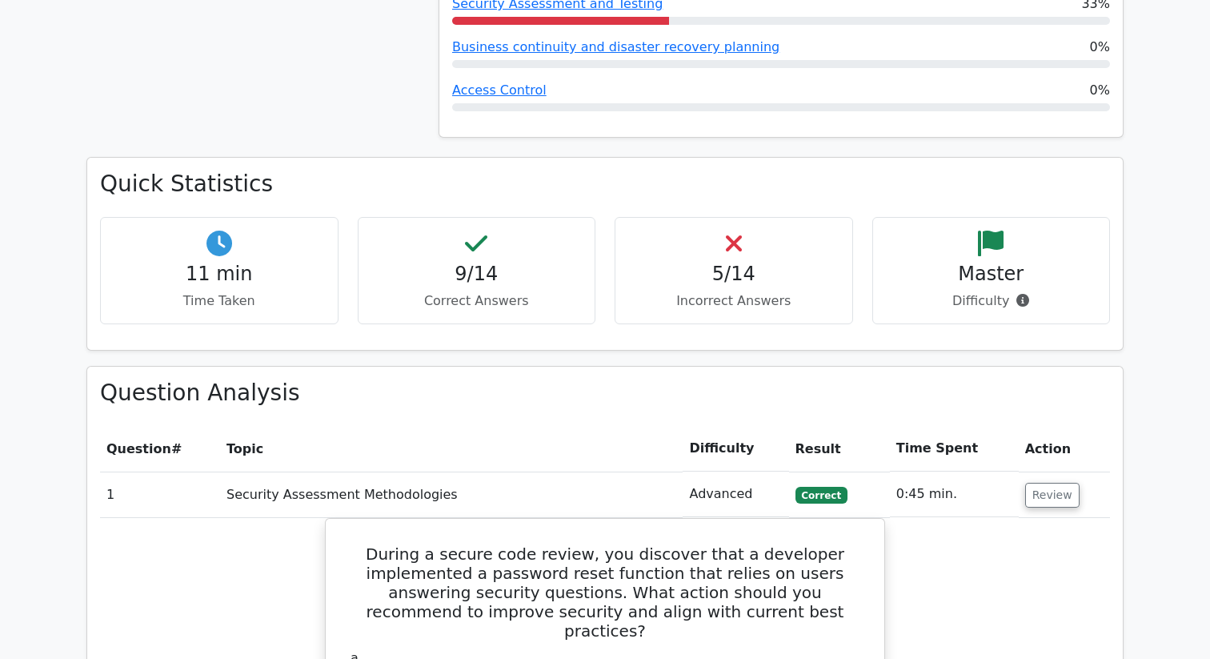
click at [1048, 471] on td "Review" at bounding box center [1064, 494] width 91 height 46
click at [1050, 483] on button "Review" at bounding box center [1052, 495] width 54 height 25
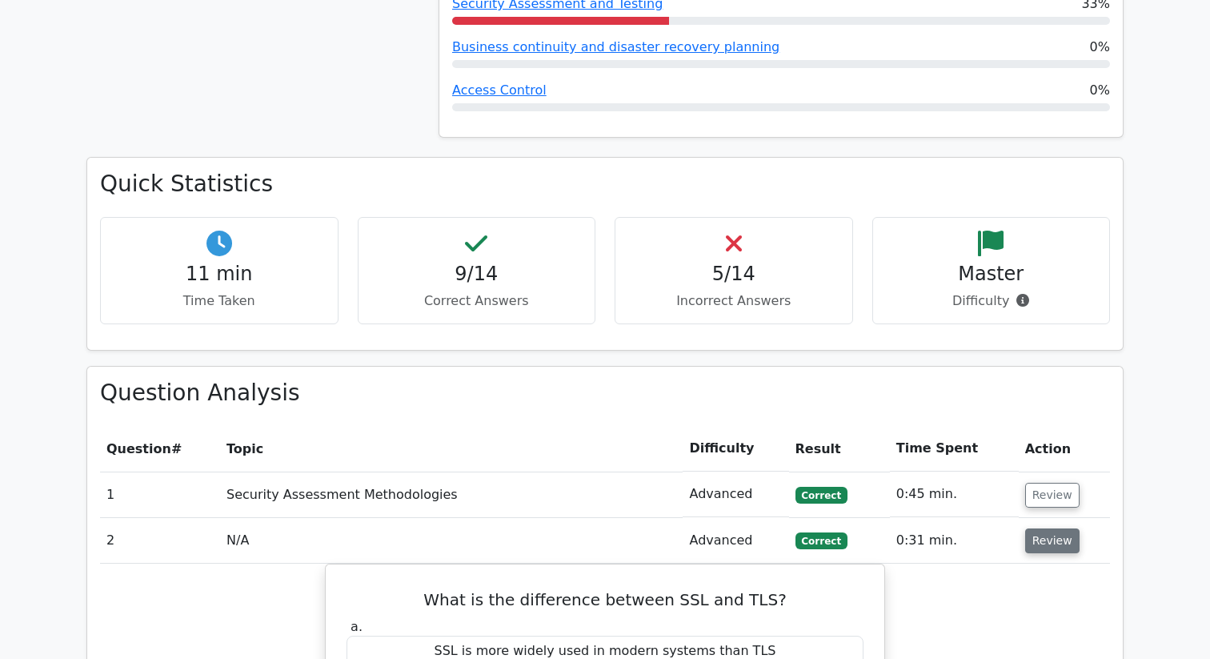
click at [1056, 528] on button "Review" at bounding box center [1052, 540] width 54 height 25
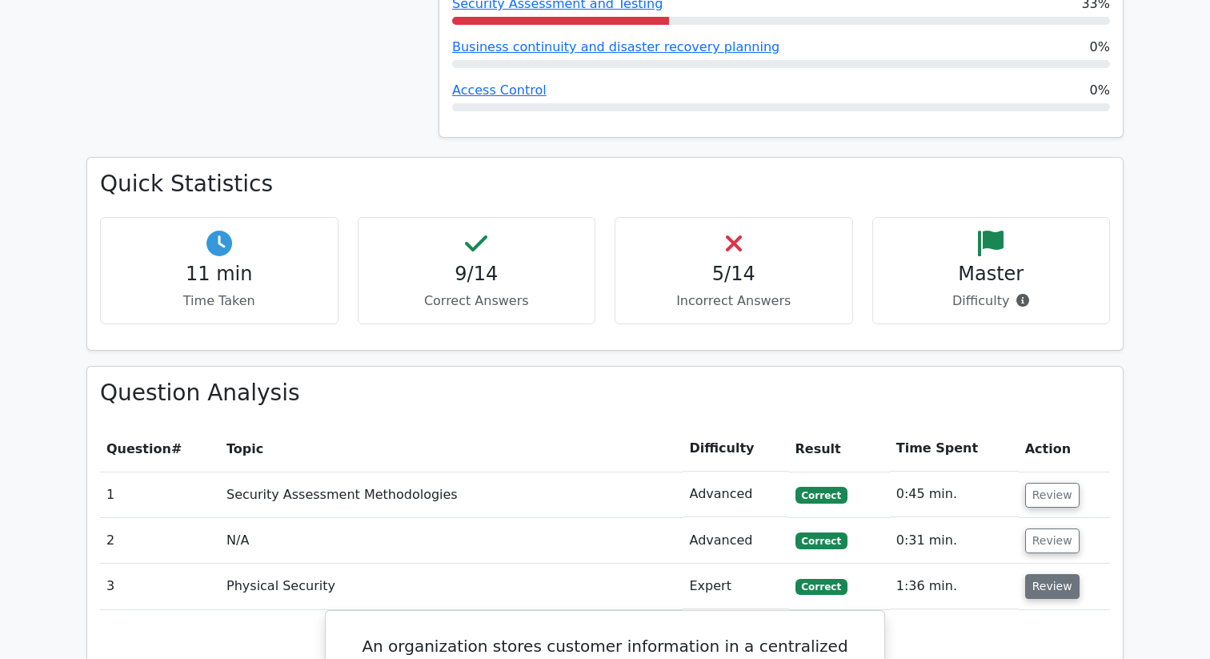
click at [1053, 574] on button "Review" at bounding box center [1052, 586] width 54 height 25
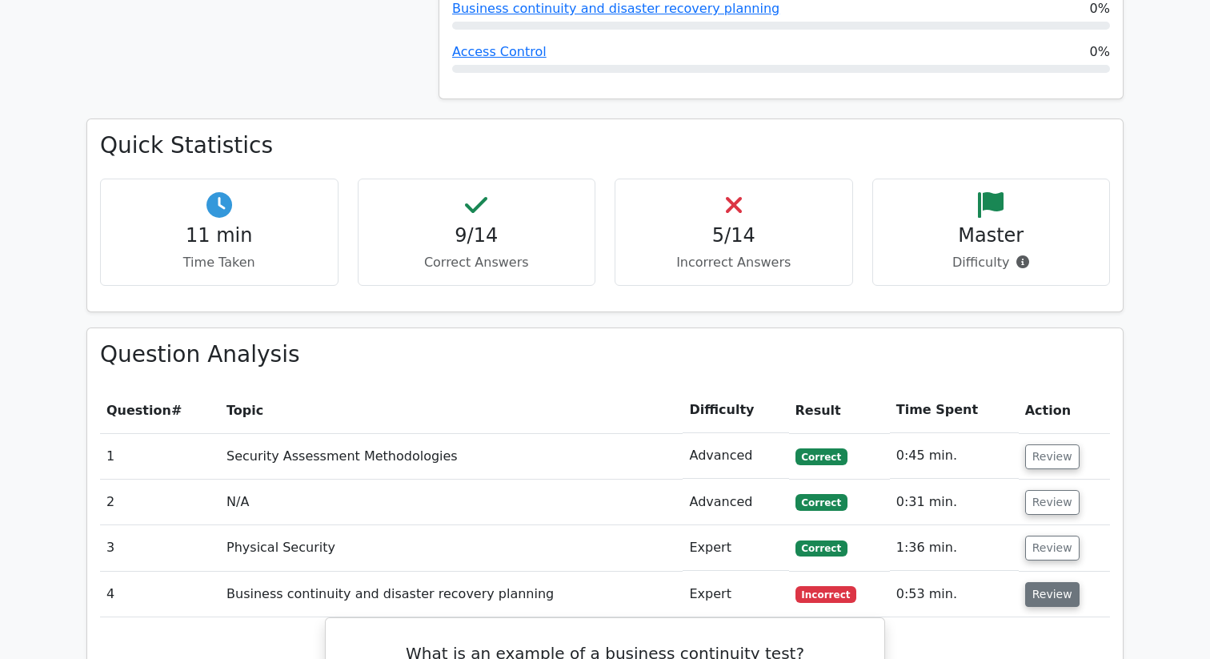
click at [1053, 582] on button "Review" at bounding box center [1052, 594] width 54 height 25
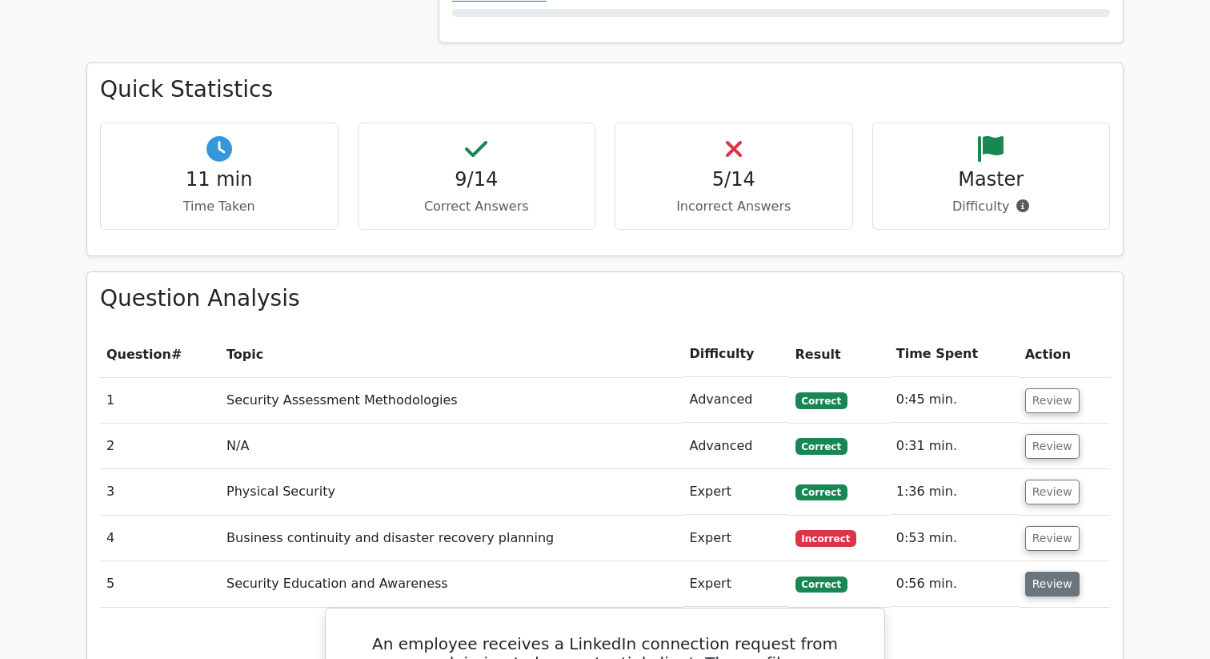
click at [1053, 571] on button "Review" at bounding box center [1052, 583] width 54 height 25
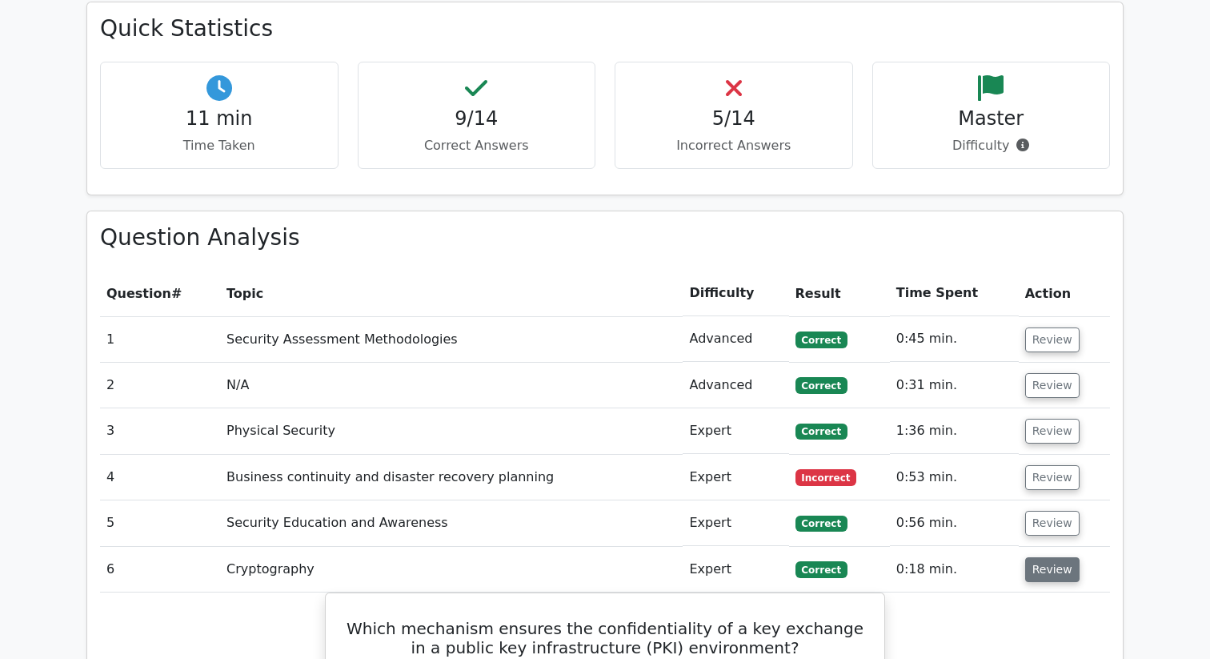
click at [1052, 557] on button "Review" at bounding box center [1052, 569] width 54 height 25
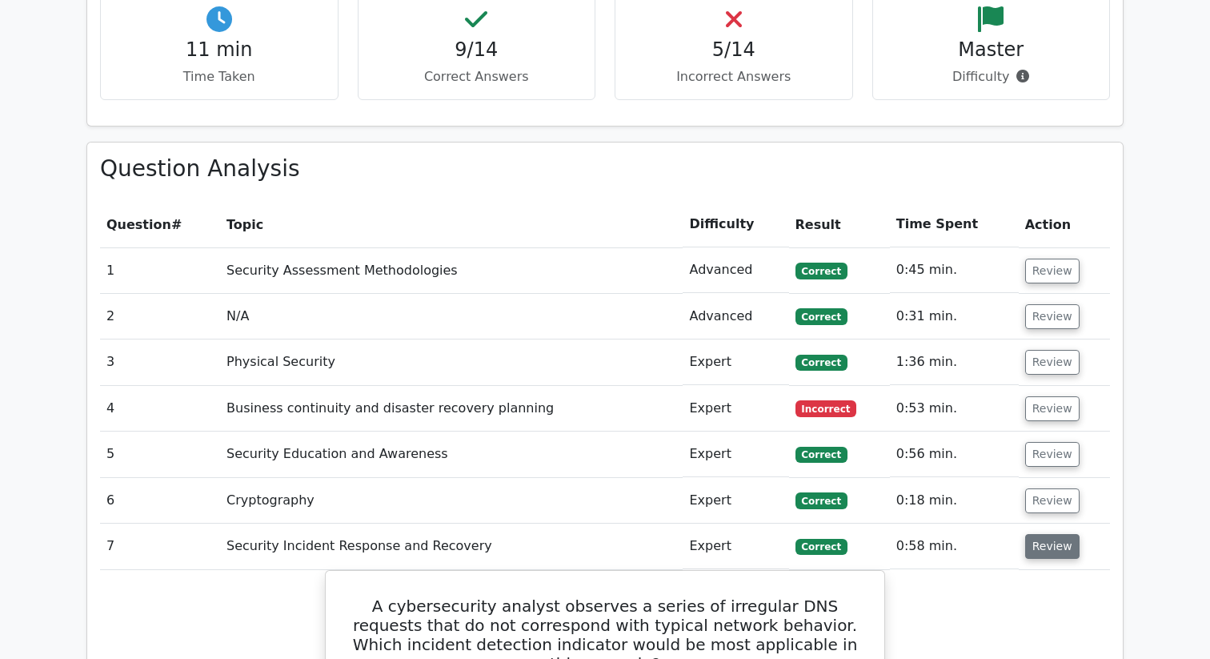
click at [1049, 534] on button "Review" at bounding box center [1052, 546] width 54 height 25
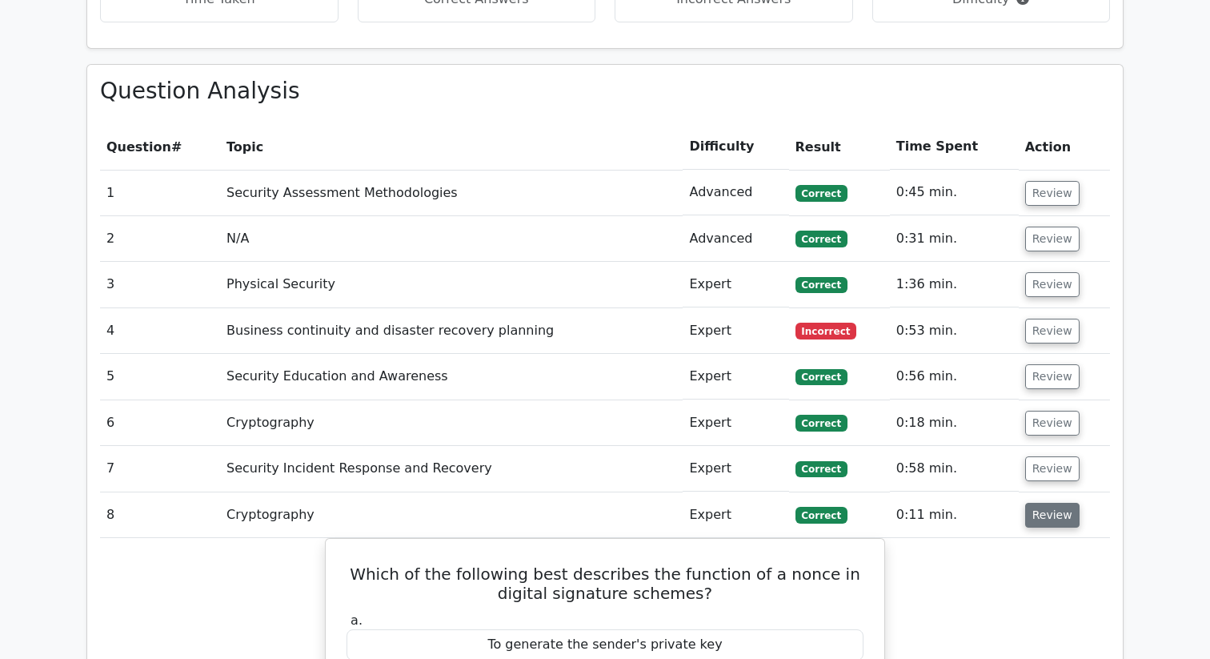
click at [1045, 503] on button "Review" at bounding box center [1052, 515] width 54 height 25
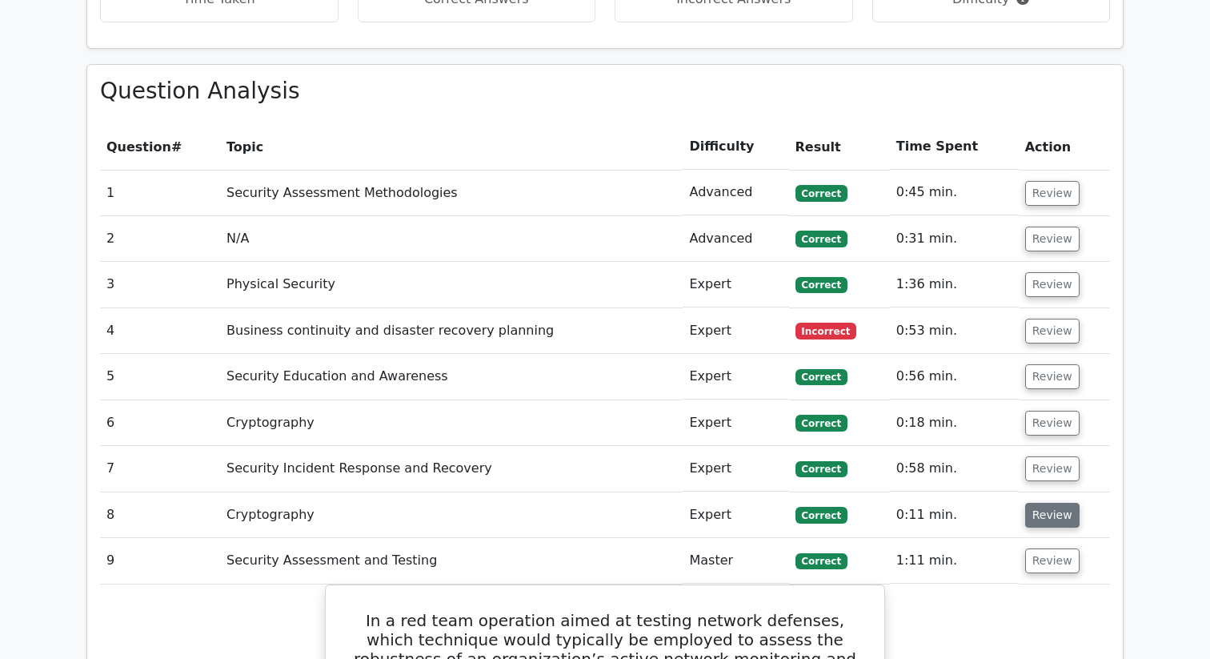
scroll to position [1311, 0]
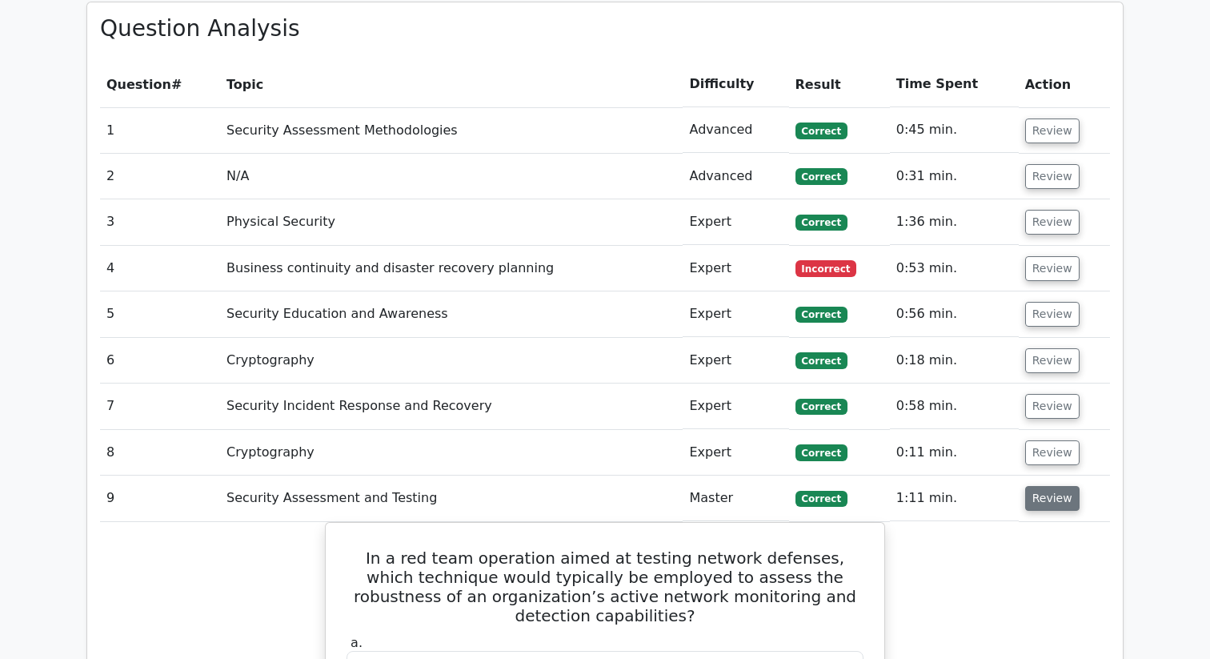
click at [1045, 486] on button "Review" at bounding box center [1052, 498] width 54 height 25
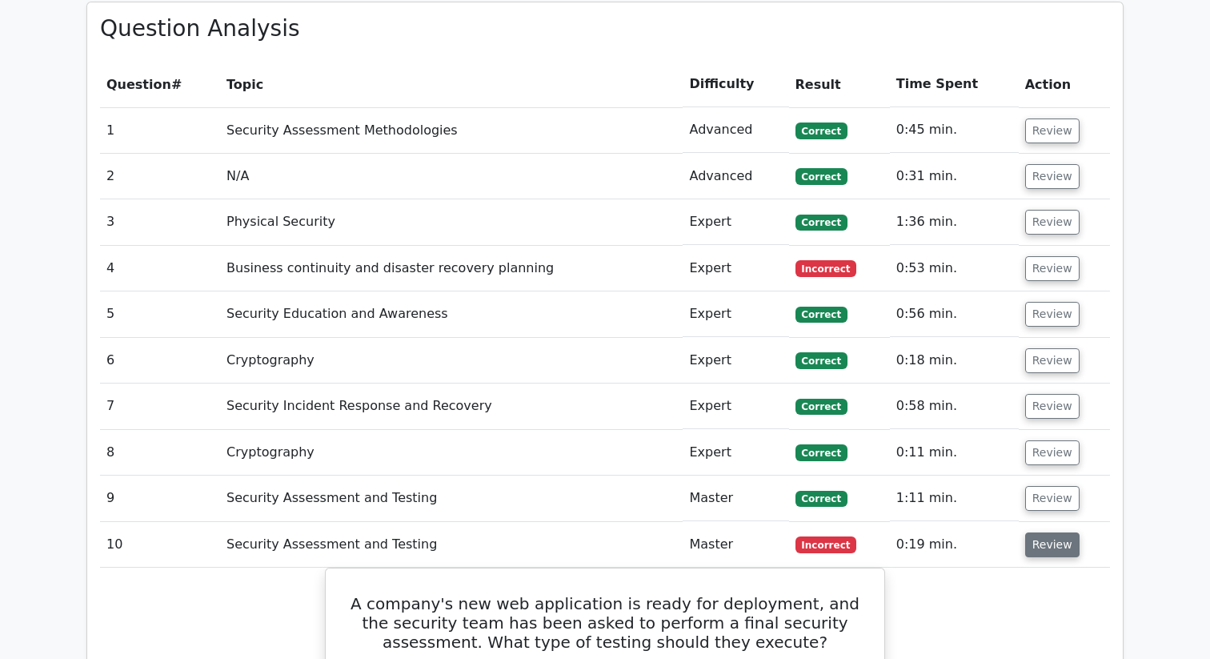
click at [1045, 532] on button "Review" at bounding box center [1052, 544] width 54 height 25
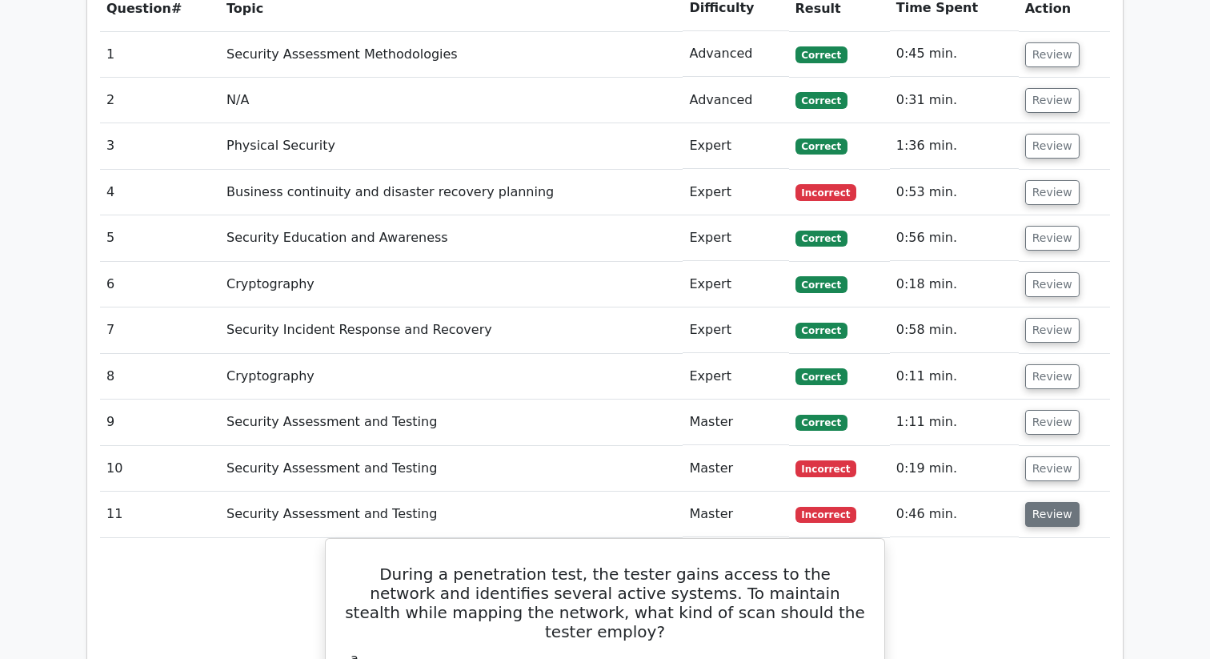
click at [1048, 502] on button "Review" at bounding box center [1052, 514] width 54 height 25
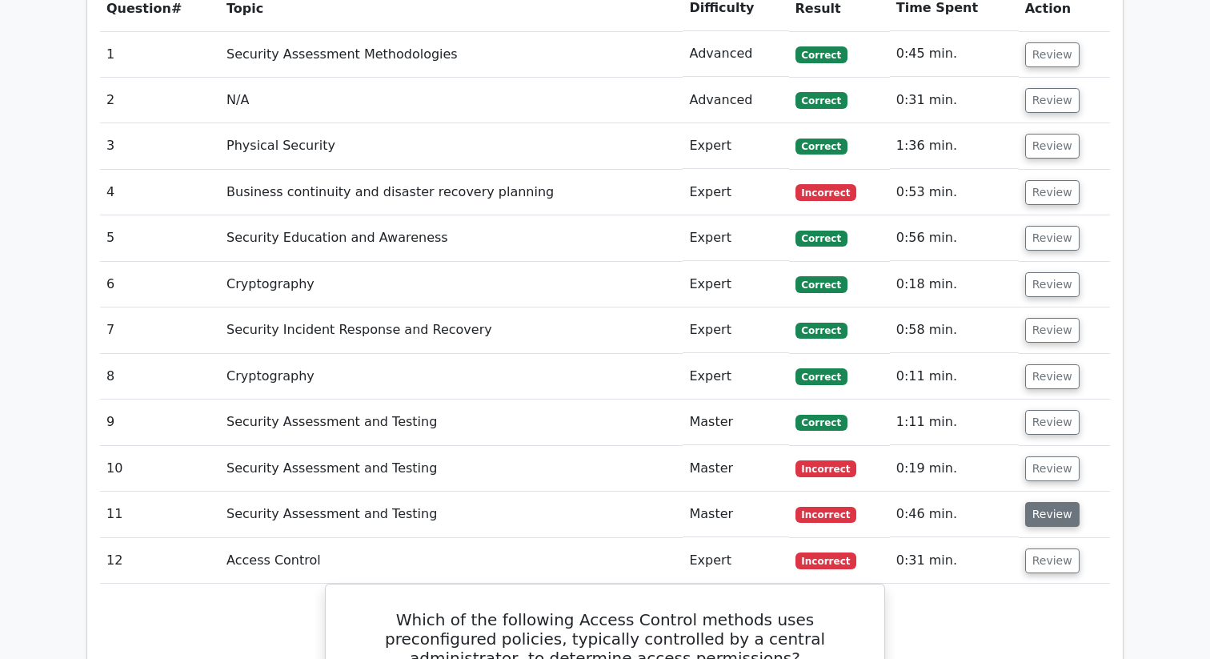
scroll to position [1440, 0]
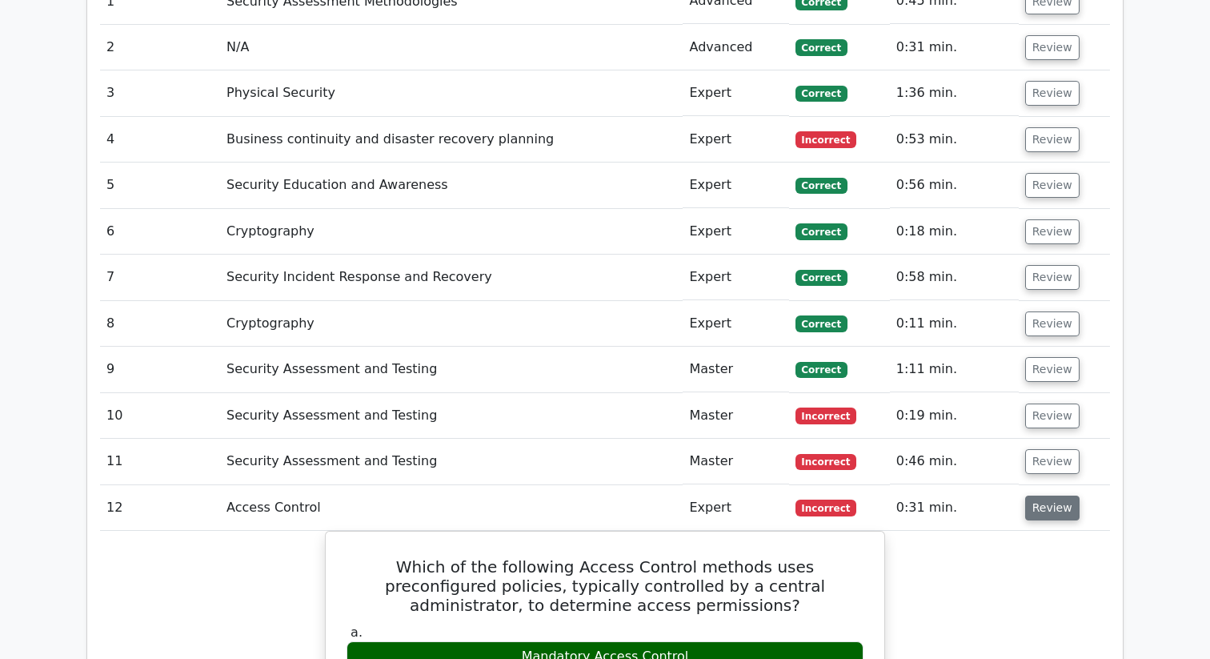
click at [1044, 495] on button "Review" at bounding box center [1052, 507] width 54 height 25
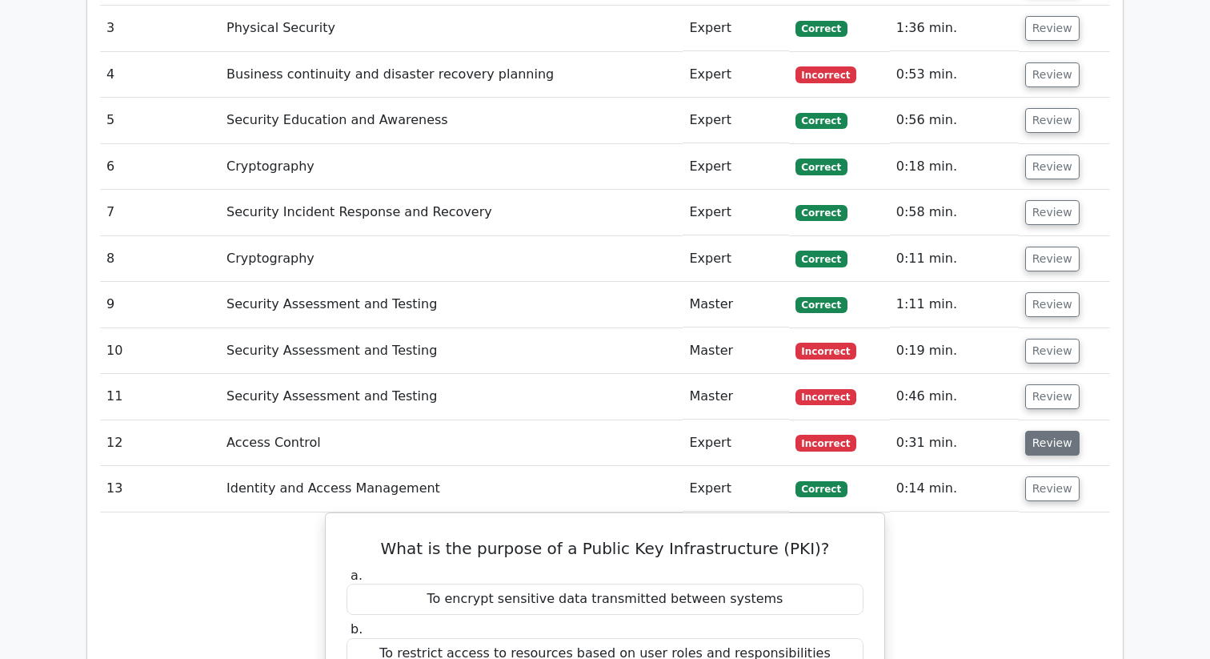
scroll to position [1529, 0]
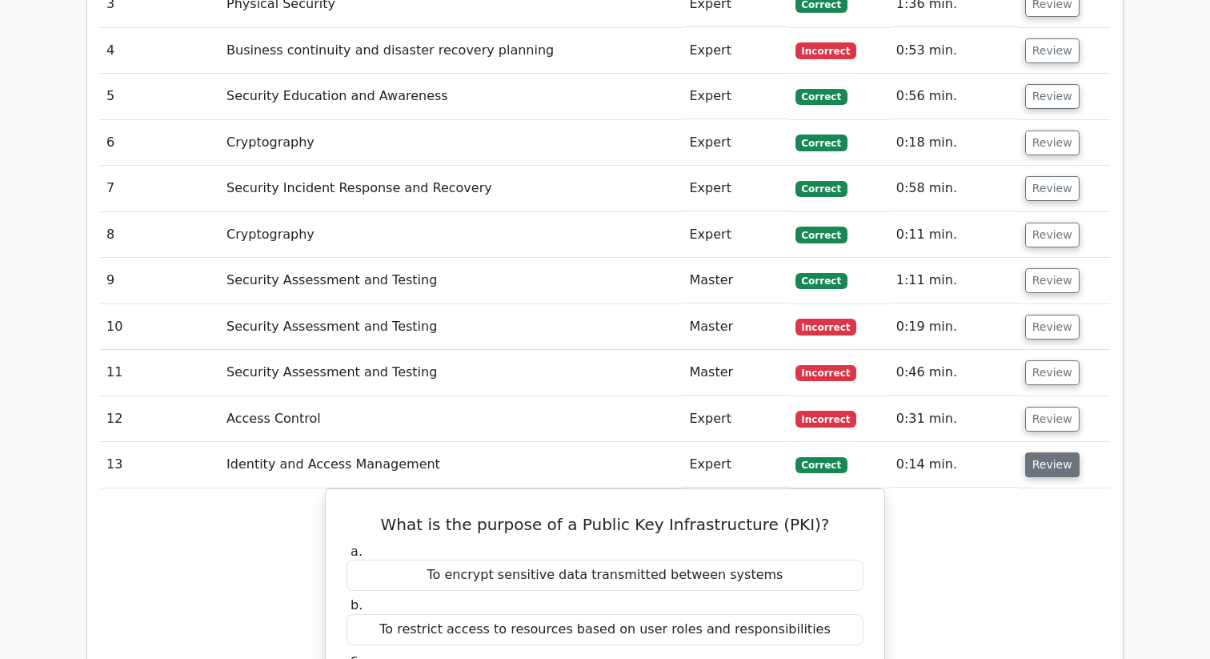
click at [1042, 452] on button "Review" at bounding box center [1052, 464] width 54 height 25
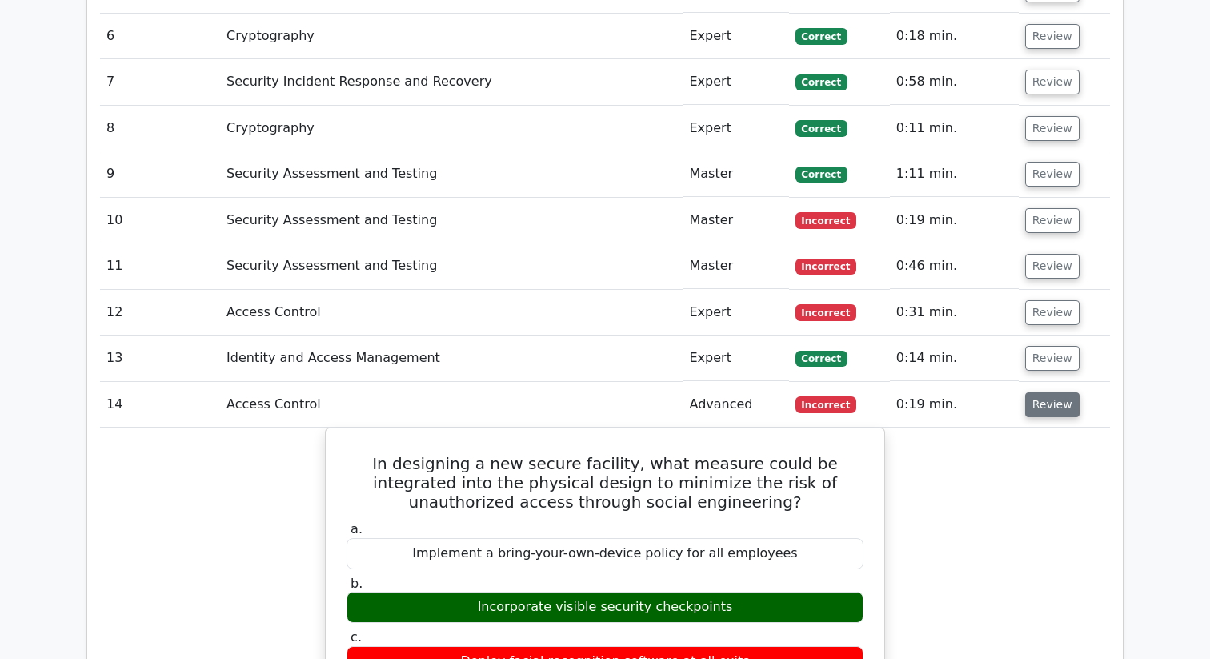
click at [1033, 392] on button "Review" at bounding box center [1052, 404] width 54 height 25
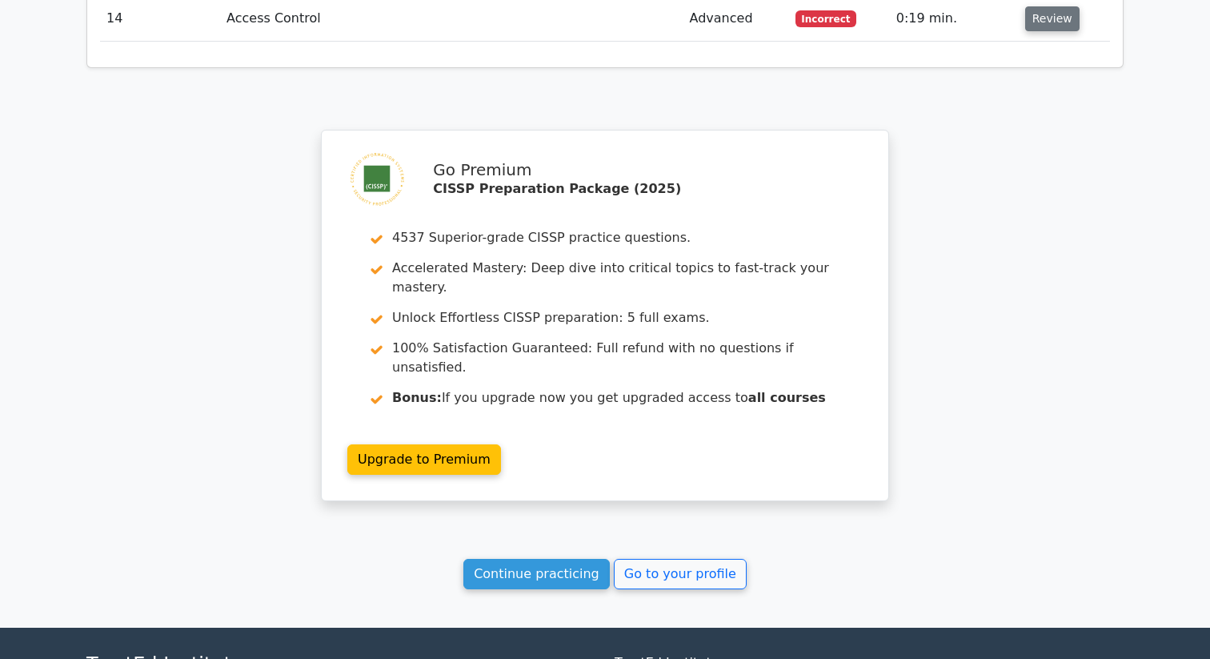
scroll to position [2025, 0]
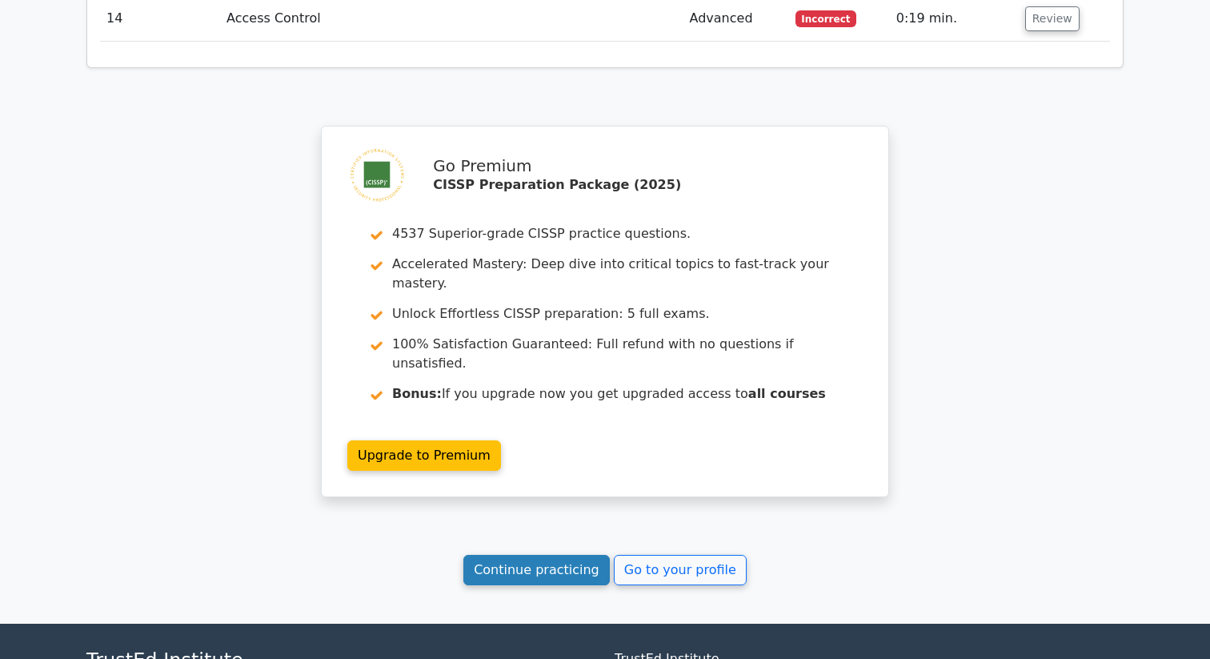
click at [582, 555] on link "Continue practicing" at bounding box center [536, 570] width 146 height 30
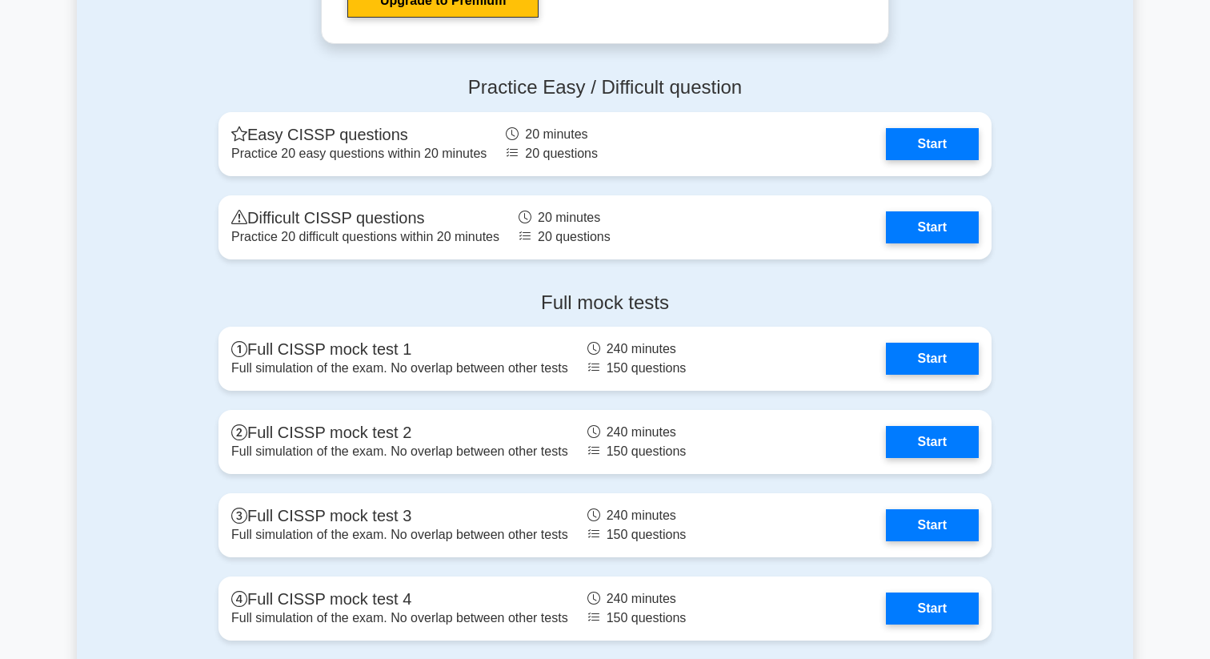
scroll to position [4336, 0]
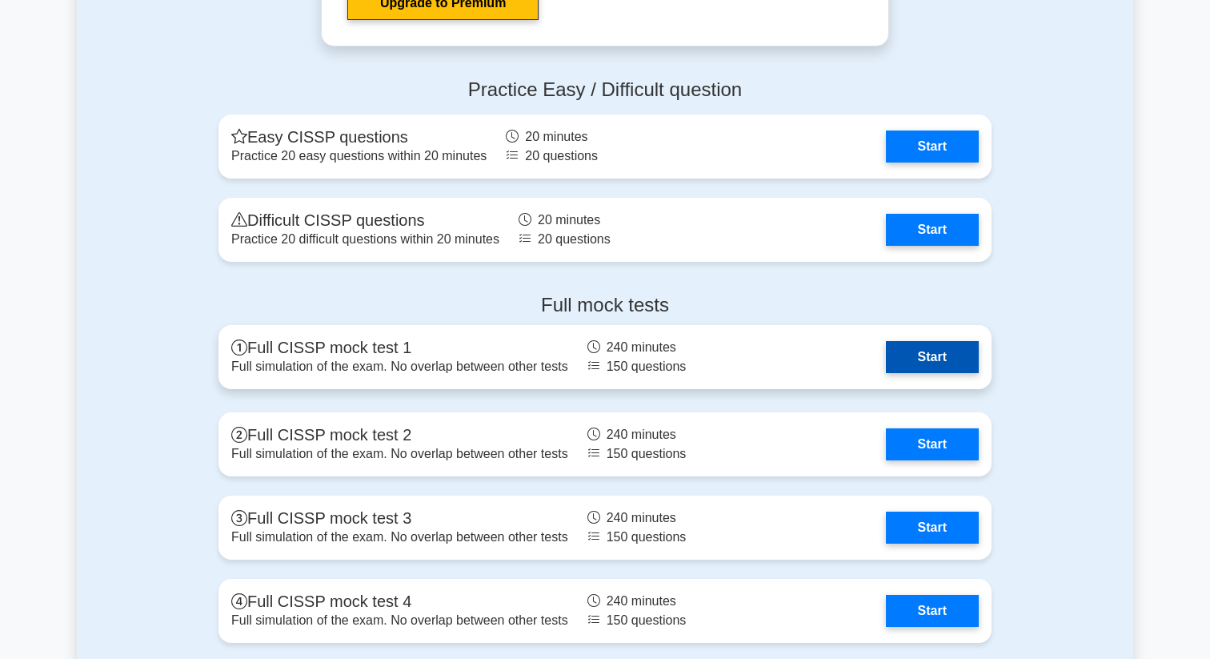
click at [949, 355] on link "Start" at bounding box center [932, 357] width 93 height 32
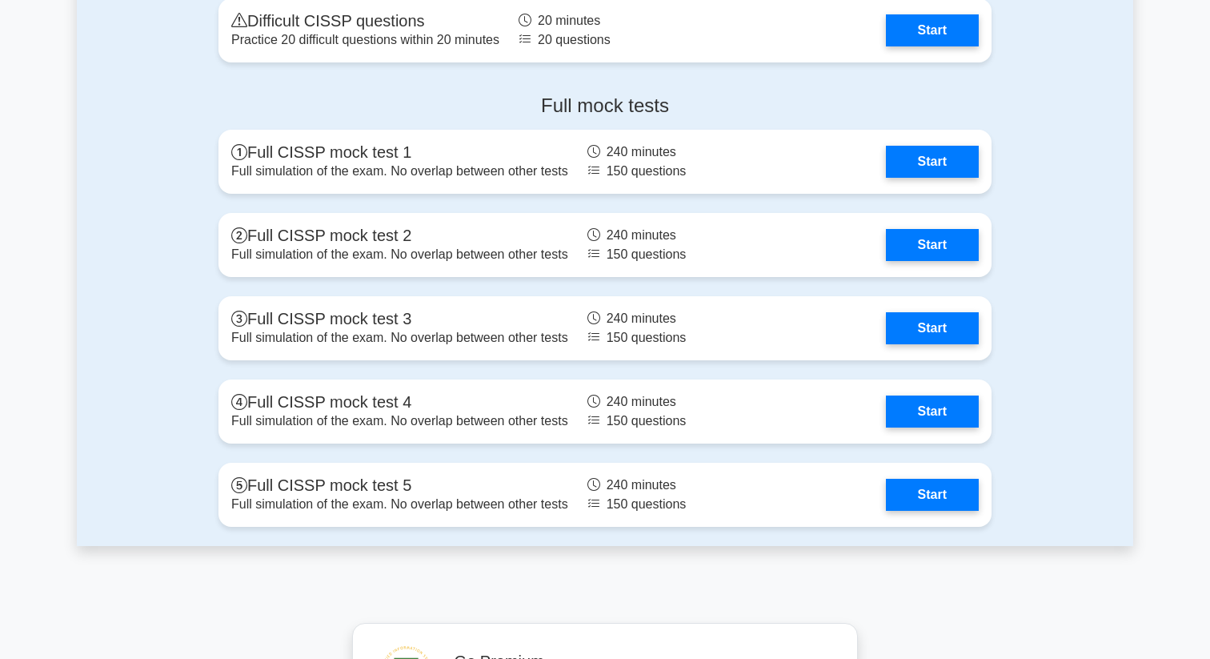
scroll to position [4517, 0]
